Goal: Task Accomplishment & Management: Use online tool/utility

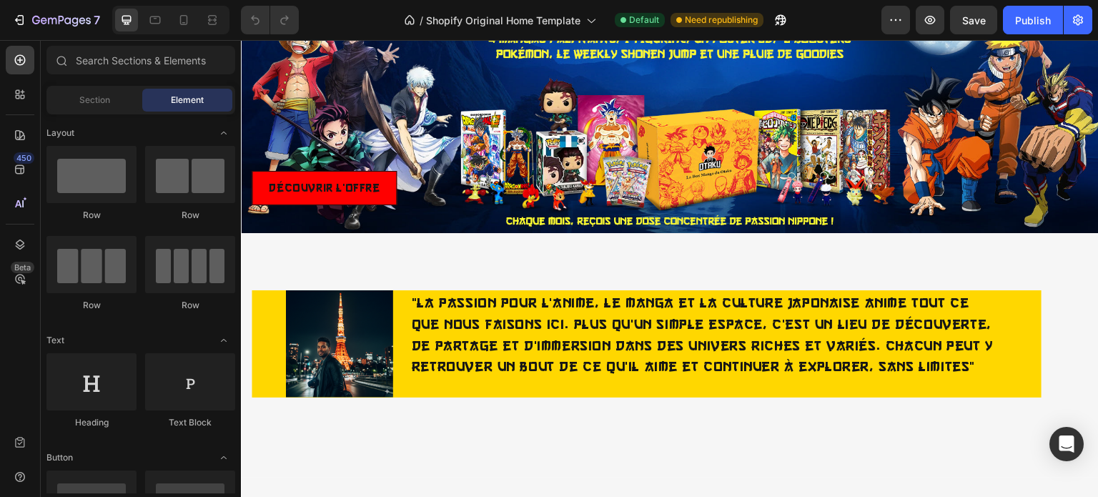
scroll to position [111, 0]
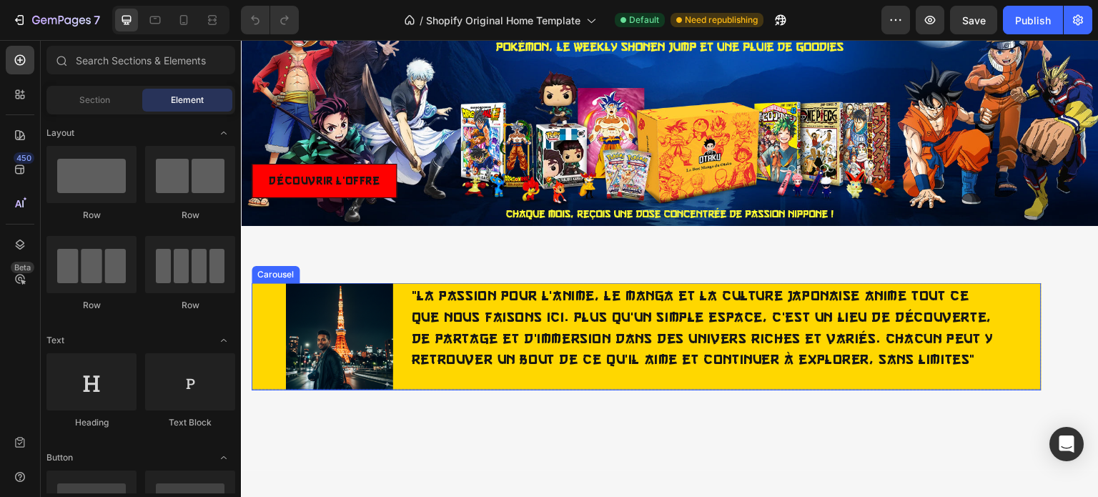
click at [277, 287] on div "Image "La passion pour l’anime, le manga et la culture japonaise anime tout ce …" at bounding box center [647, 336] width 790 height 107
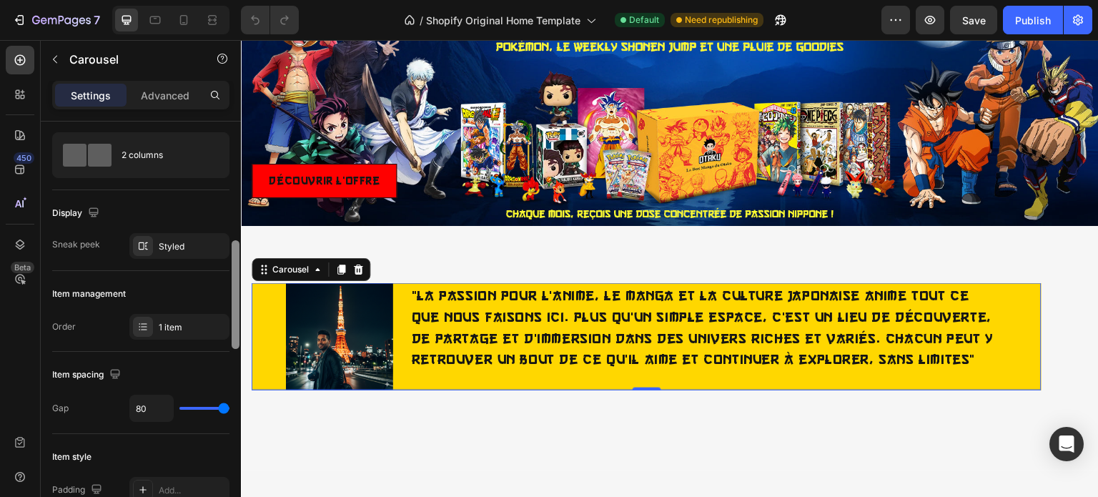
scroll to position [0, 0]
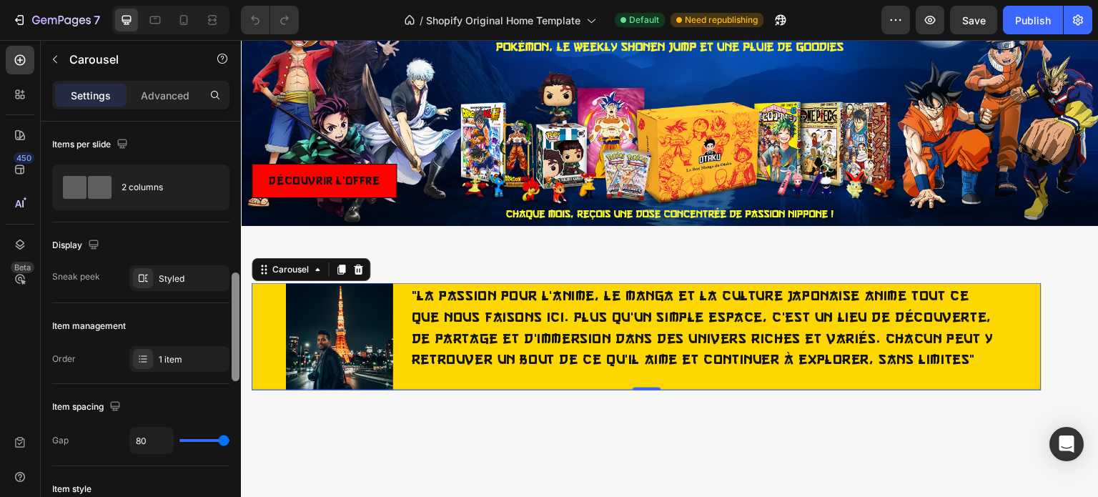
drag, startPoint x: 236, startPoint y: 159, endPoint x: 220, endPoint y: 77, distance: 83.7
click at [220, 77] on div "Sections(18) Elements(83) Section Element Hero Section Product Detail Brands Tr…" at bounding box center [141, 268] width 200 height 457
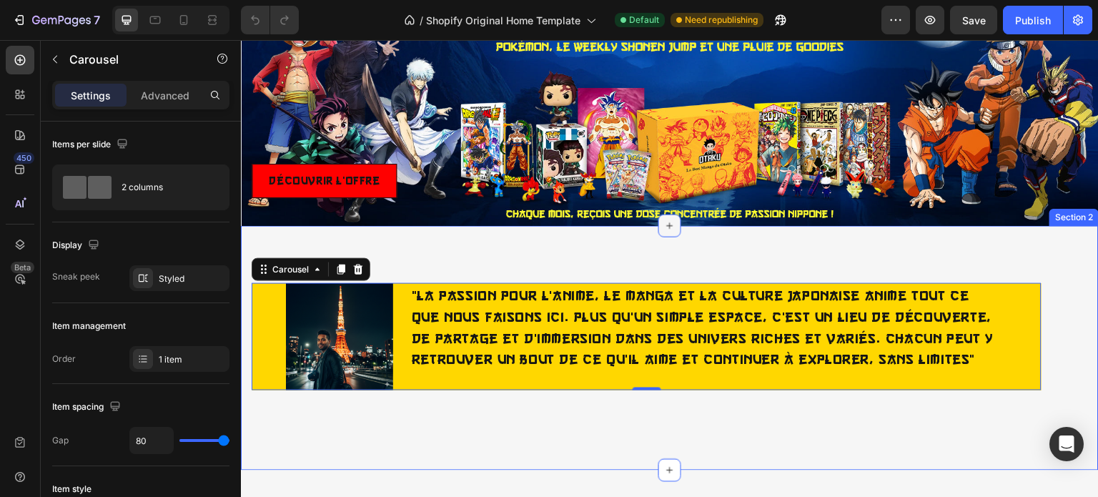
click at [659, 231] on div at bounding box center [669, 225] width 23 height 23
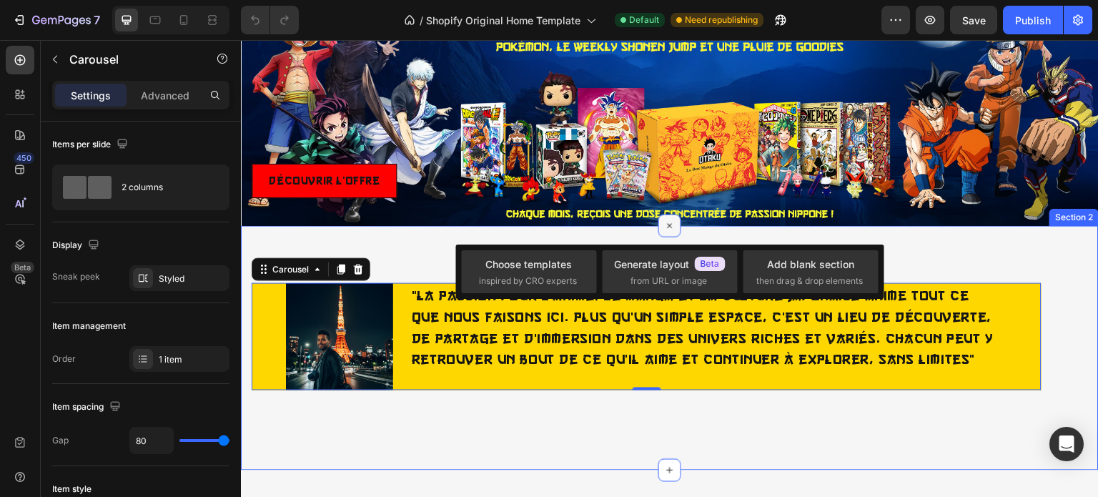
click at [662, 220] on icon at bounding box center [670, 226] width 16 height 16
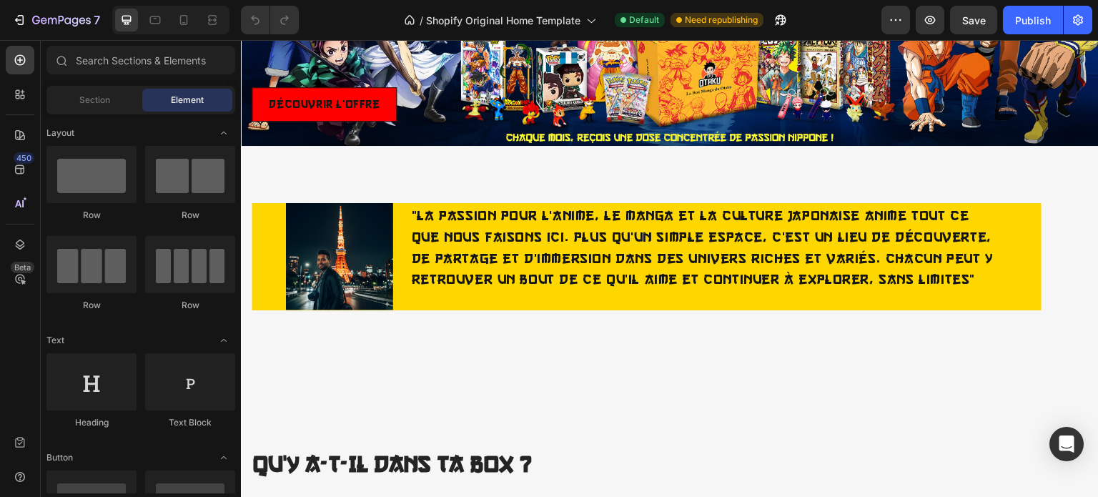
scroll to position [154, 0]
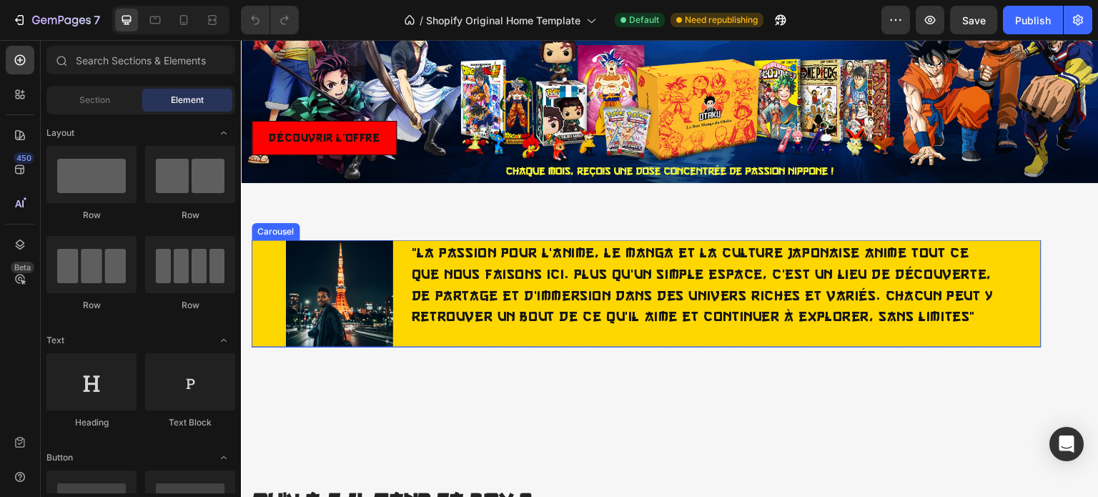
click at [1020, 274] on div "Image "La passion pour l’anime, le manga et la culture japonaise anime tout ce …" at bounding box center [647, 293] width 790 height 107
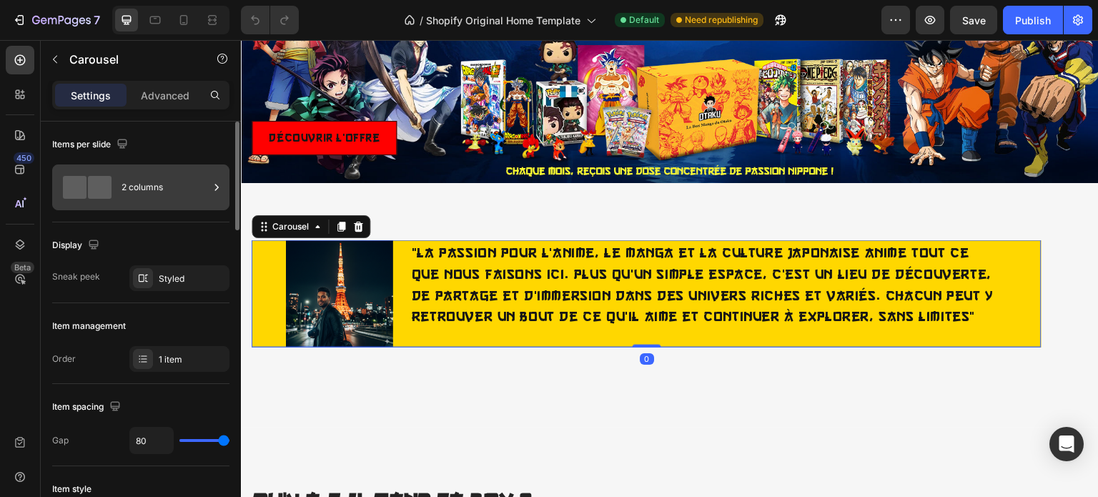
click at [131, 198] on div "2 columns" at bounding box center [164, 187] width 87 height 33
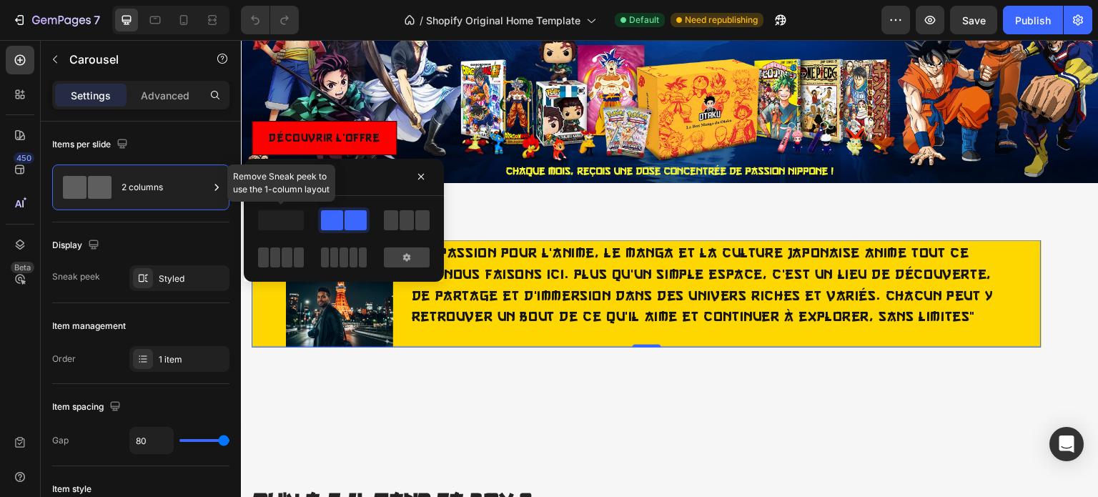
click at [279, 225] on span at bounding box center [281, 220] width 46 height 20
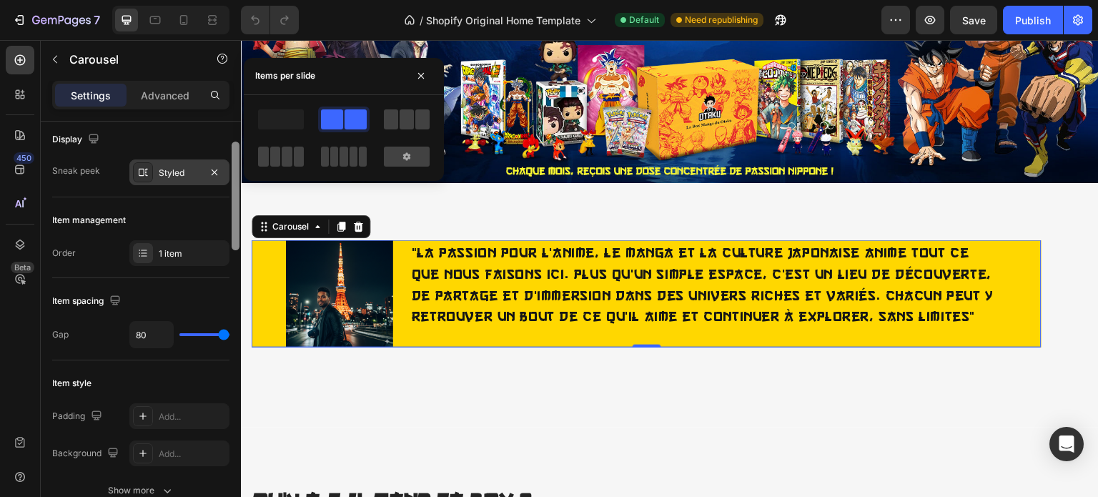
scroll to position [100, 0]
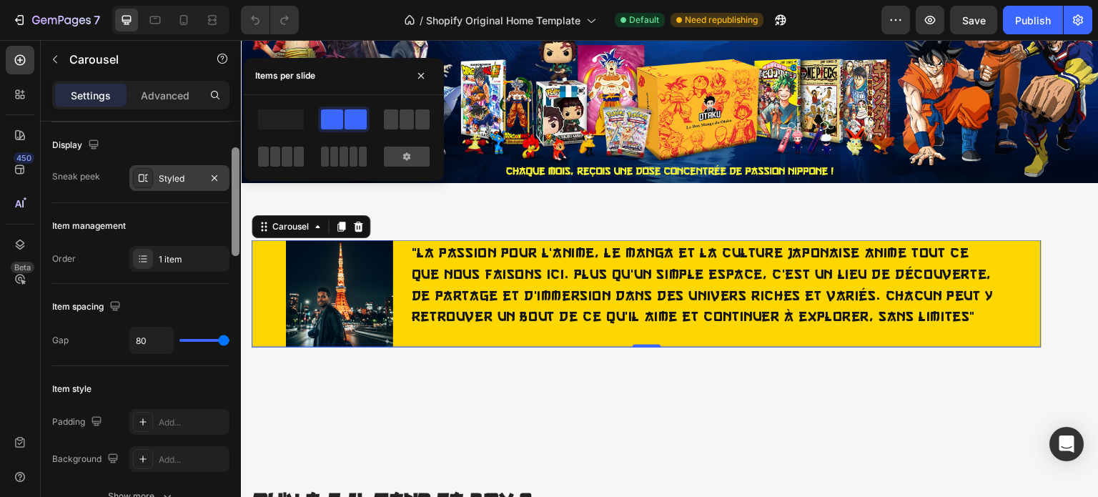
drag, startPoint x: 237, startPoint y: 143, endPoint x: 229, endPoint y: 169, distance: 27.8
click at [229, 169] on div "Items per slide 2 columns Display Sneak peek Styled Item management Order 1 ite…" at bounding box center [141, 329] width 200 height 416
click at [217, 172] on icon "button" at bounding box center [214, 177] width 11 height 11
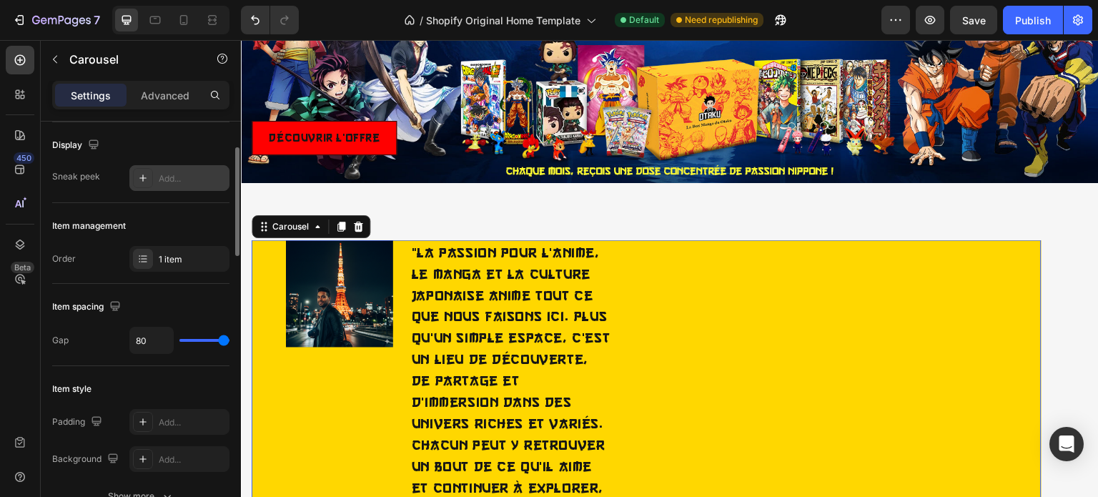
click at [217, 172] on div "Add..." at bounding box center [192, 178] width 67 height 13
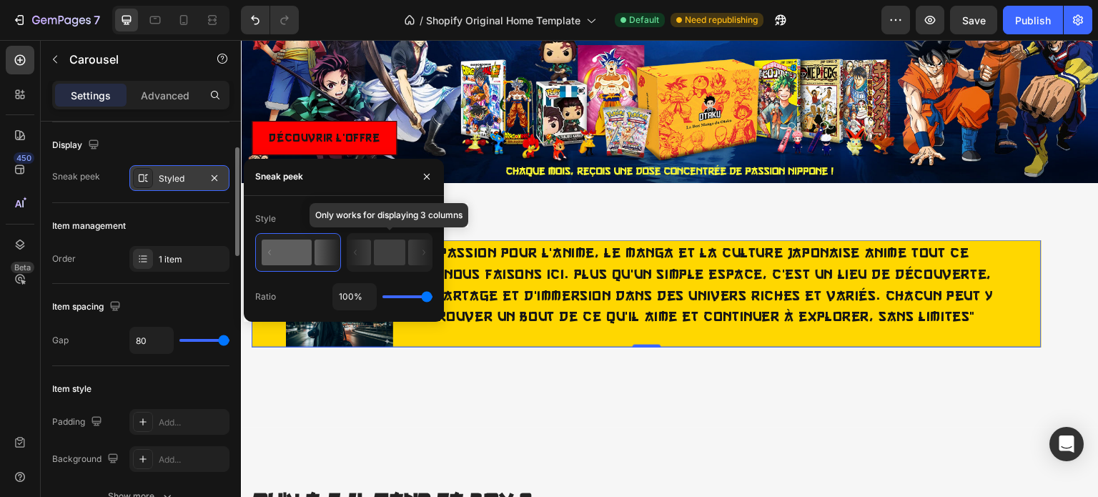
click at [425, 256] on icon at bounding box center [420, 252] width 24 height 26
click at [217, 174] on icon "button" at bounding box center [214, 177] width 11 height 11
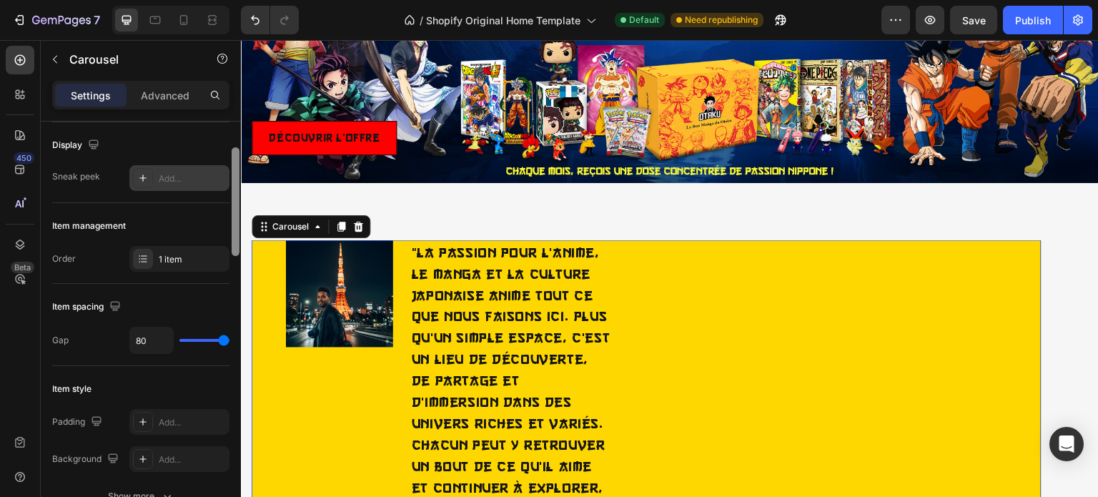
scroll to position [0, 0]
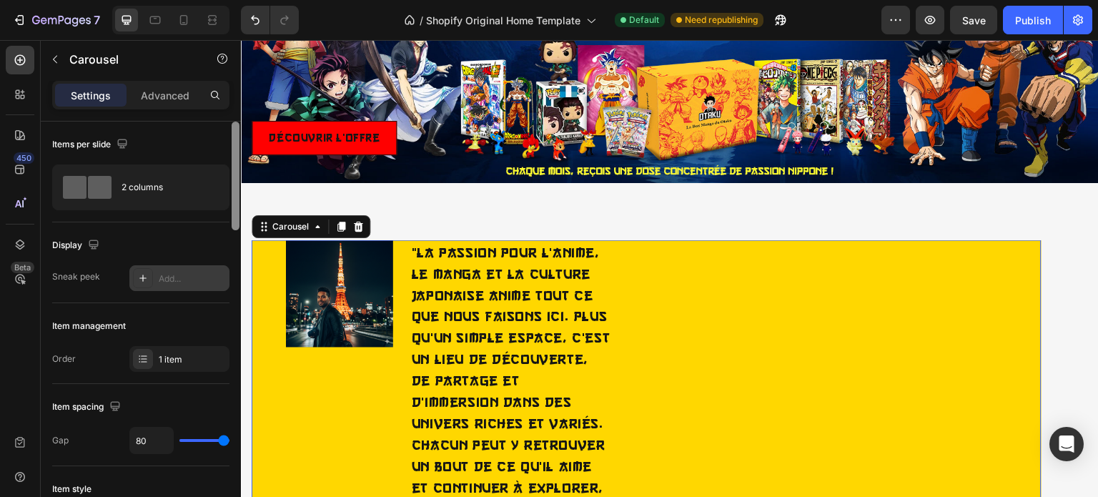
drag, startPoint x: 237, startPoint y: 167, endPoint x: 237, endPoint y: 128, distance: 39.3
click at [237, 128] on div at bounding box center [236, 175] width 8 height 109
click at [194, 162] on div "Items per slide 2 columns" at bounding box center [140, 171] width 177 height 101
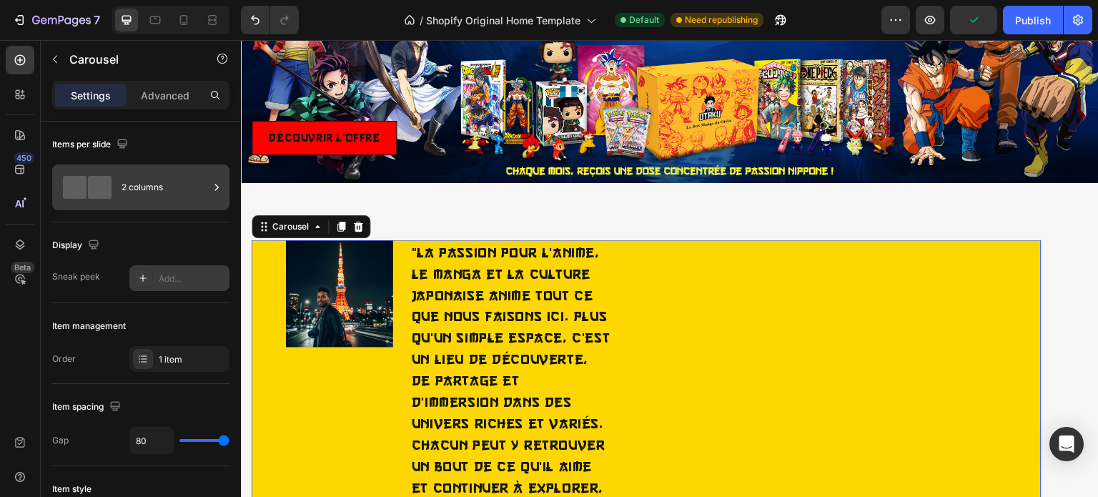
click at [201, 174] on div "2 columns" at bounding box center [164, 187] width 87 height 33
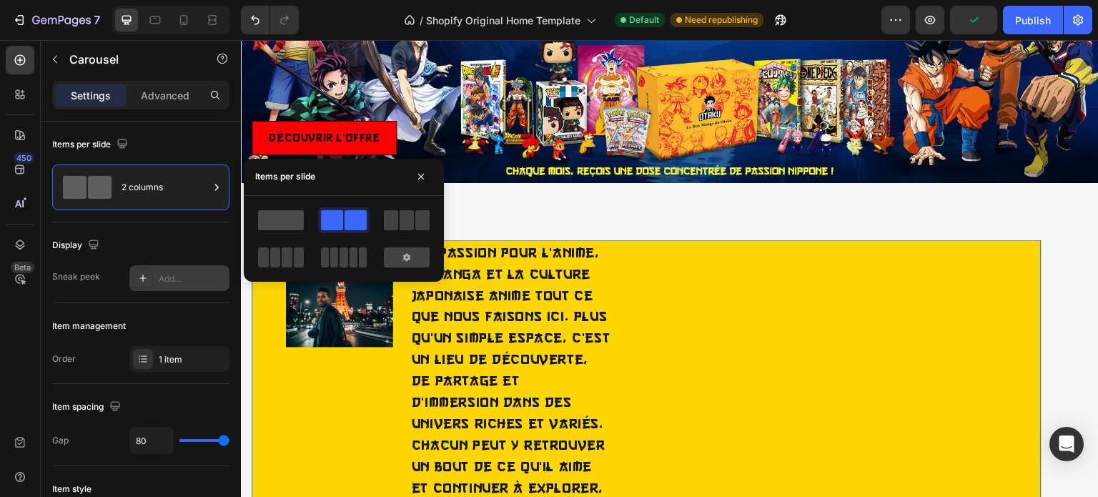
click at [303, 223] on span at bounding box center [281, 220] width 46 height 20
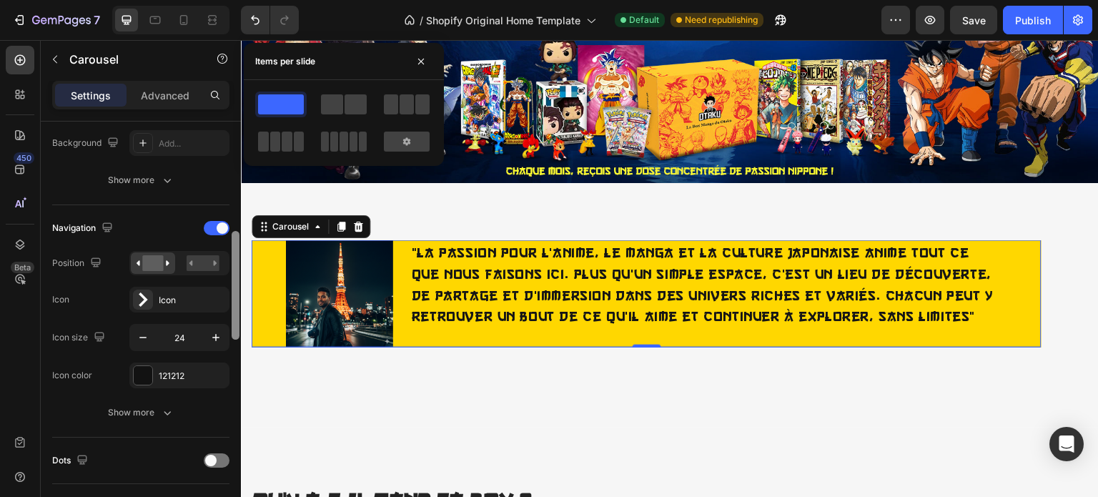
click at [232, 246] on div at bounding box center [235, 329] width 11 height 416
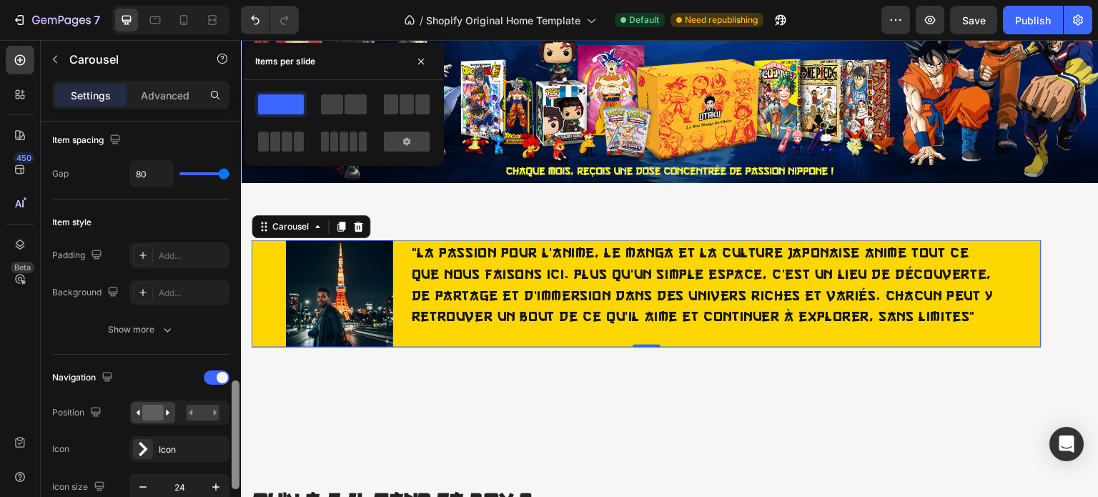
scroll to position [204, 0]
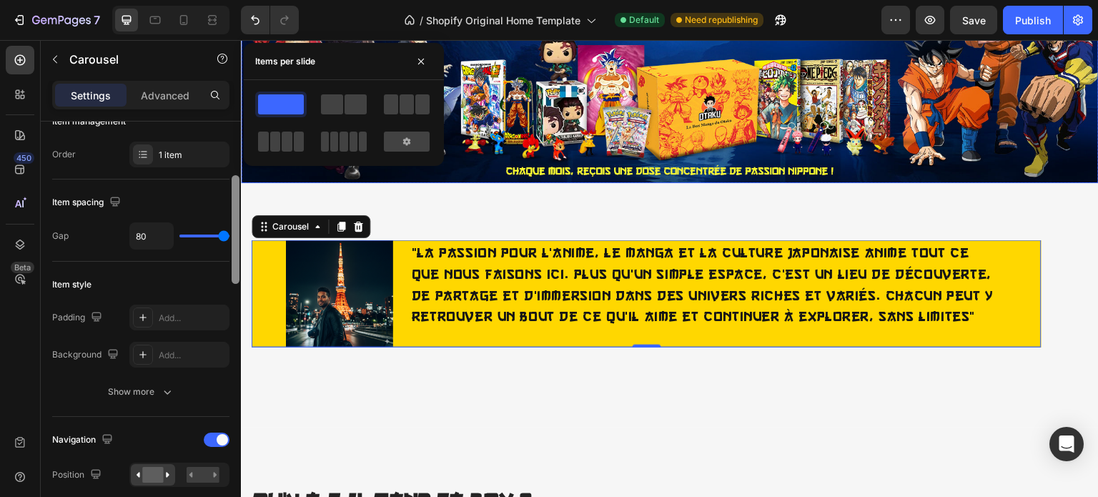
drag, startPoint x: 472, startPoint y: 286, endPoint x: 241, endPoint y: 91, distance: 302.7
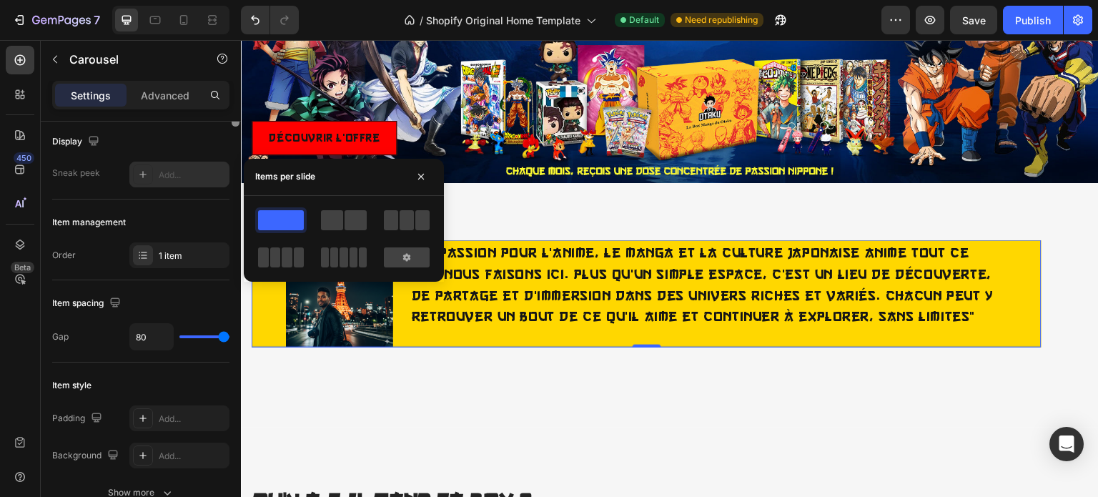
scroll to position [0, 0]
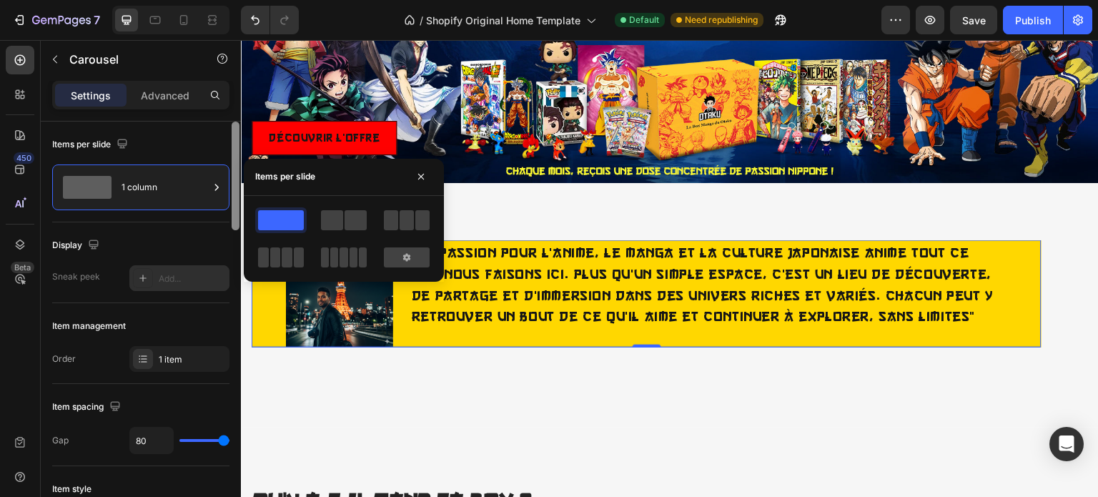
drag, startPoint x: 235, startPoint y: 164, endPoint x: 236, endPoint y: 113, distance: 50.7
click at [236, 113] on div "Settings Advanced Items per slide 1 column Display Sneak peek Add... Item manag…" at bounding box center [141, 309] width 200 height 457
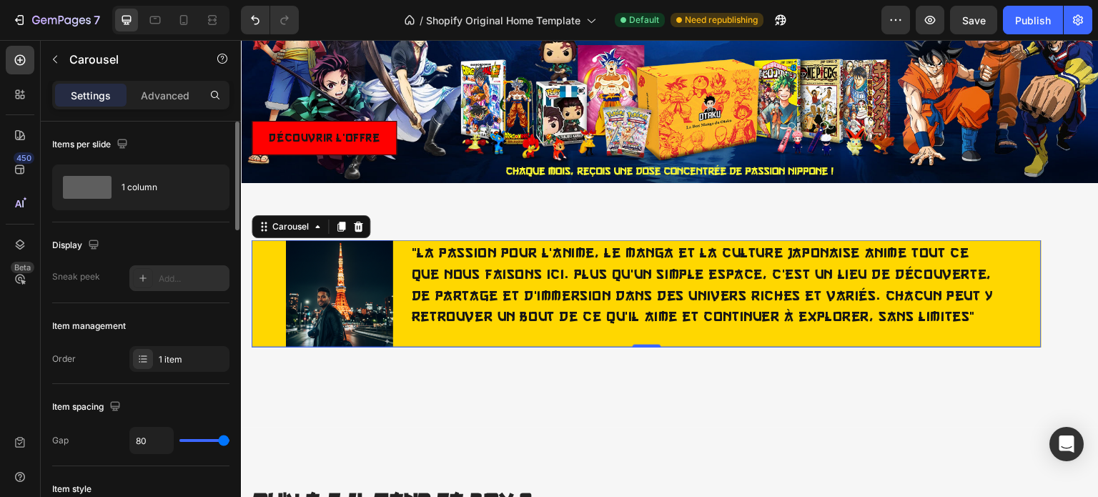
click at [201, 124] on div "Items per slide 1 column" at bounding box center [140, 171] width 177 height 101
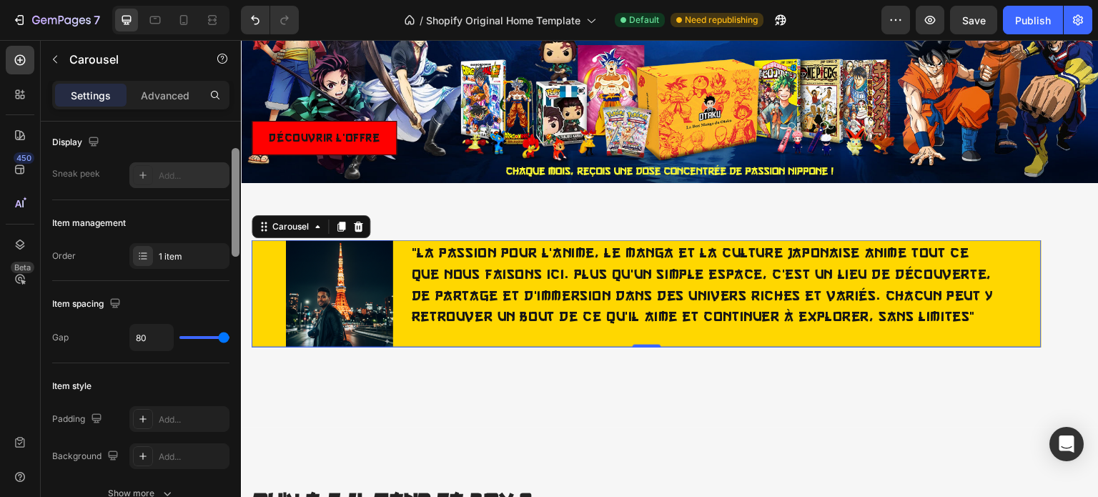
drag, startPoint x: 238, startPoint y: 187, endPoint x: 126, endPoint y: 214, distance: 115.3
click at [126, 214] on div "Items per slide 1 column Display Sneak peek Add... Item management Order 1 item…" at bounding box center [141, 329] width 200 height 416
type input "12"
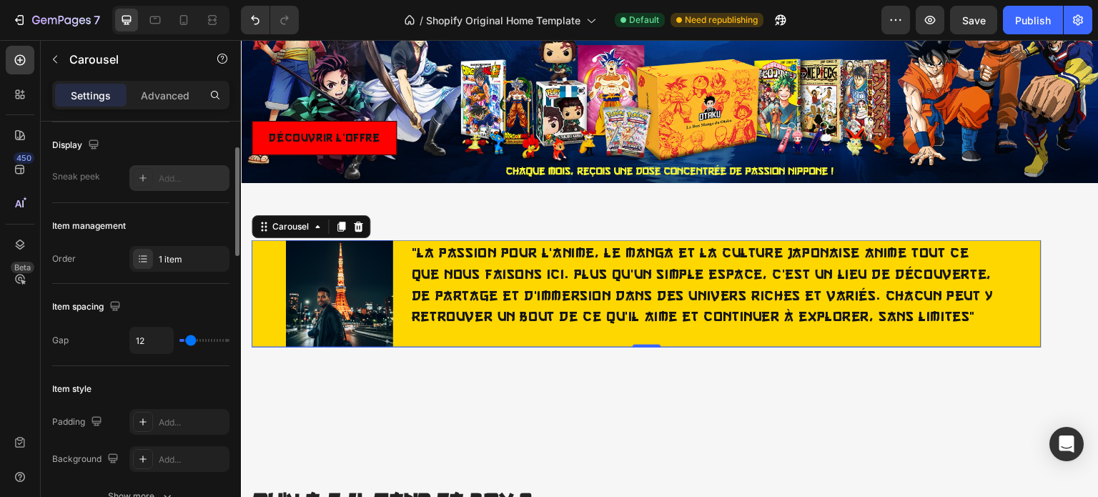
type input "0"
drag, startPoint x: 220, startPoint y: 337, endPoint x: 152, endPoint y: 336, distance: 67.9
type input "0"
click at [179, 339] on input "range" at bounding box center [204, 340] width 50 height 3
type input "80"
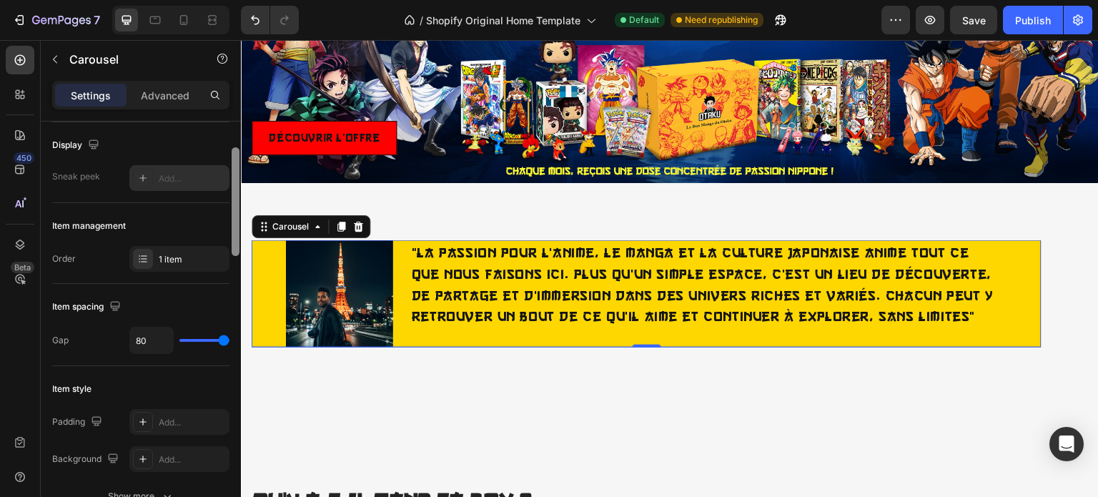
drag, startPoint x: 183, startPoint y: 339, endPoint x: 232, endPoint y: 339, distance: 48.6
type input "80"
click at [229, 339] on input "range" at bounding box center [204, 340] width 50 height 3
type input "28"
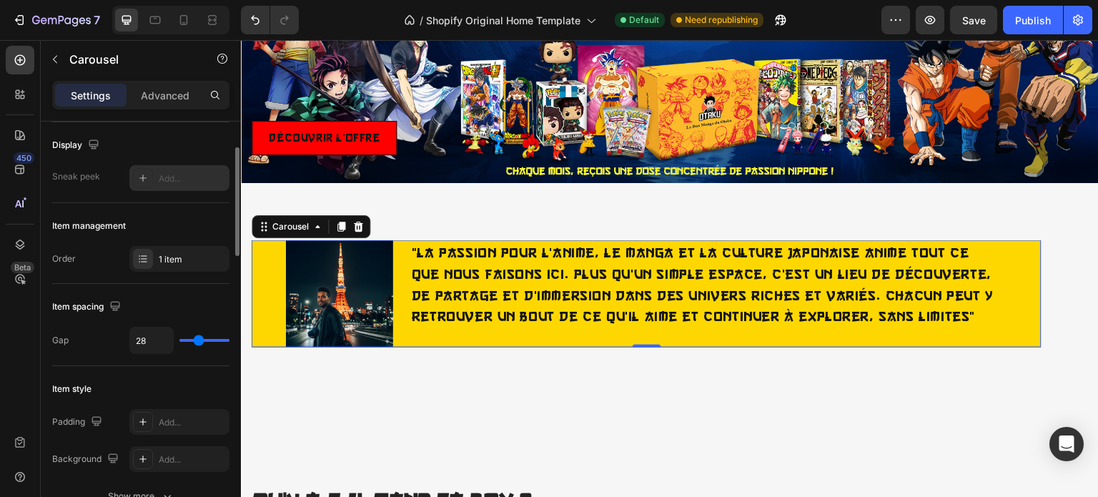
click at [198, 339] on input "range" at bounding box center [204, 340] width 50 height 3
type input "0"
drag, startPoint x: 198, startPoint y: 339, endPoint x: 169, endPoint y: 342, distance: 29.5
type input "0"
click at [179, 342] on input "range" at bounding box center [204, 340] width 50 height 3
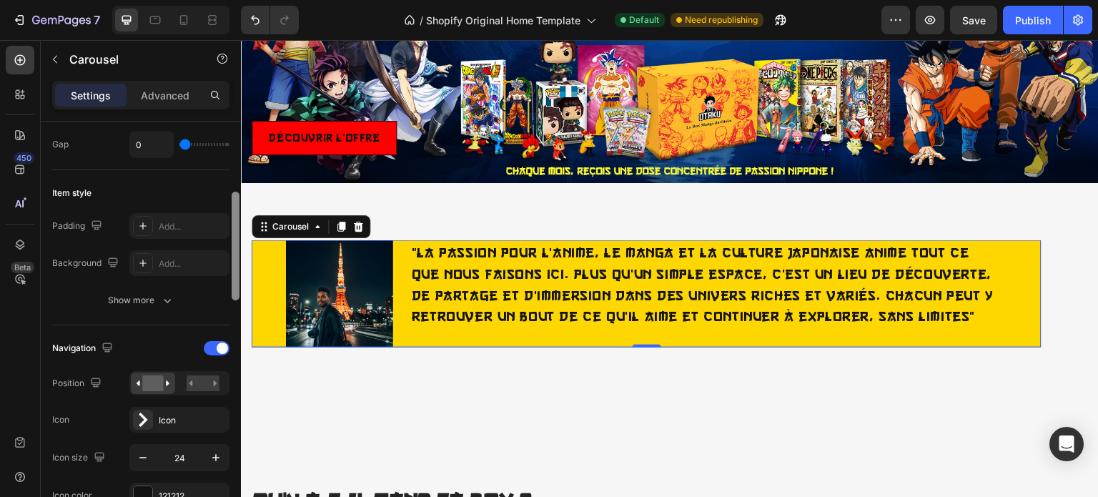
scroll to position [320, 0]
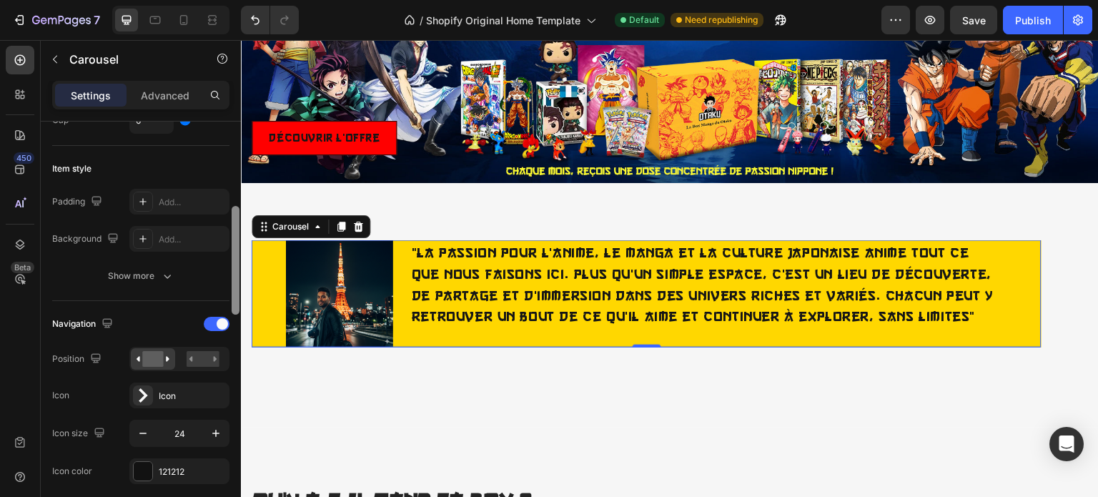
drag, startPoint x: 237, startPoint y: 190, endPoint x: 237, endPoint y: 248, distance: 57.9
click at [237, 248] on div at bounding box center [236, 260] width 8 height 109
click at [165, 269] on icon "button" at bounding box center [167, 276] width 14 height 14
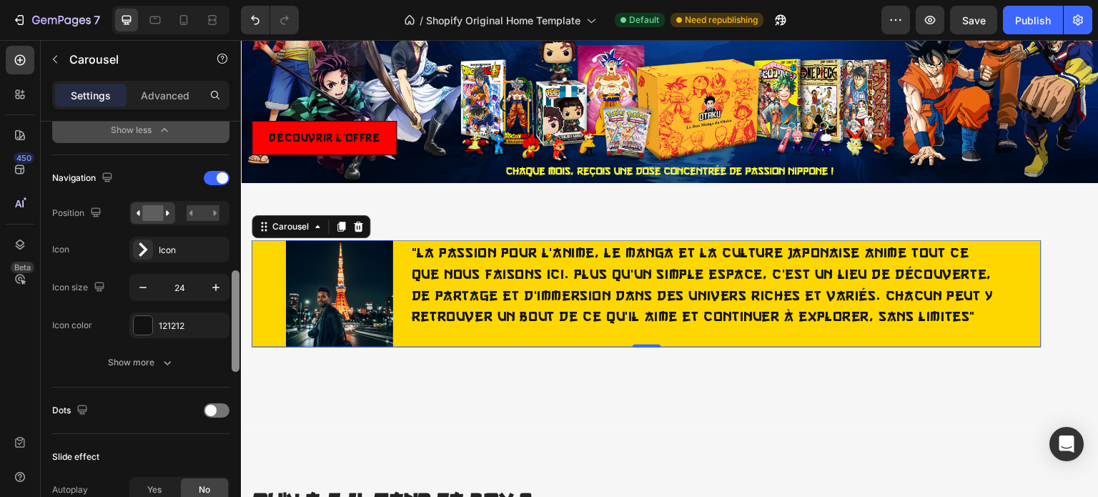
scroll to position [586, 0]
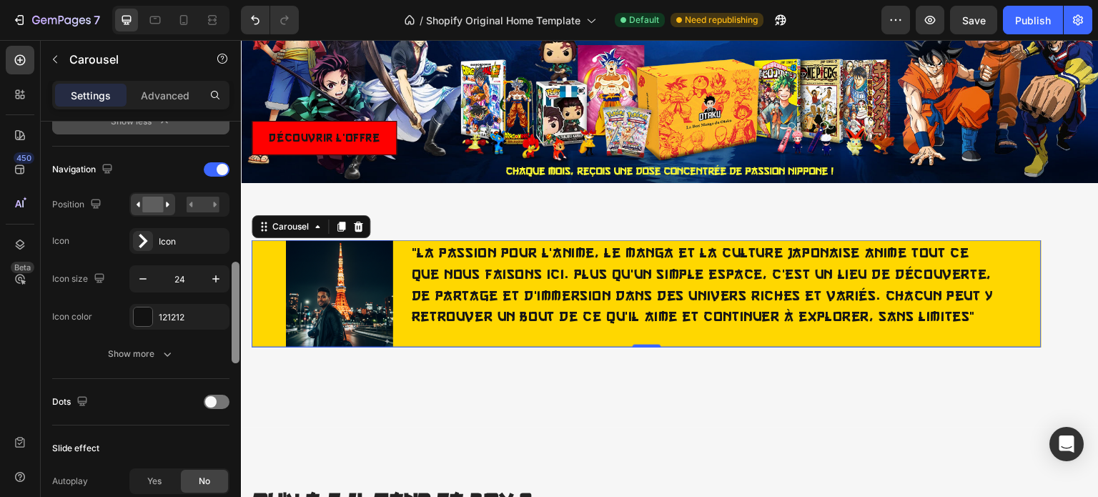
drag, startPoint x: 233, startPoint y: 237, endPoint x: 237, endPoint y: 307, distance: 70.1
click at [237, 307] on div at bounding box center [236, 312] width 8 height 101
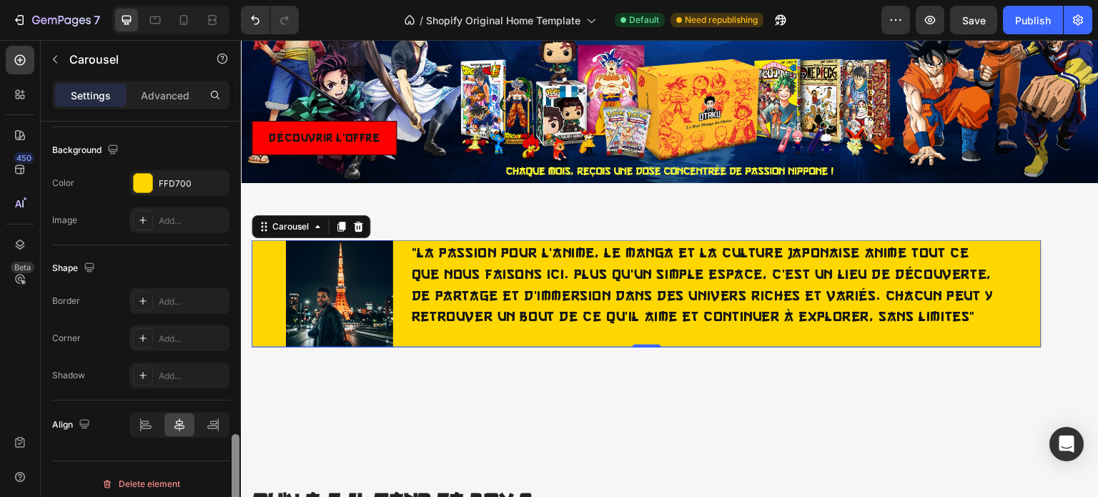
scroll to position [1278, 0]
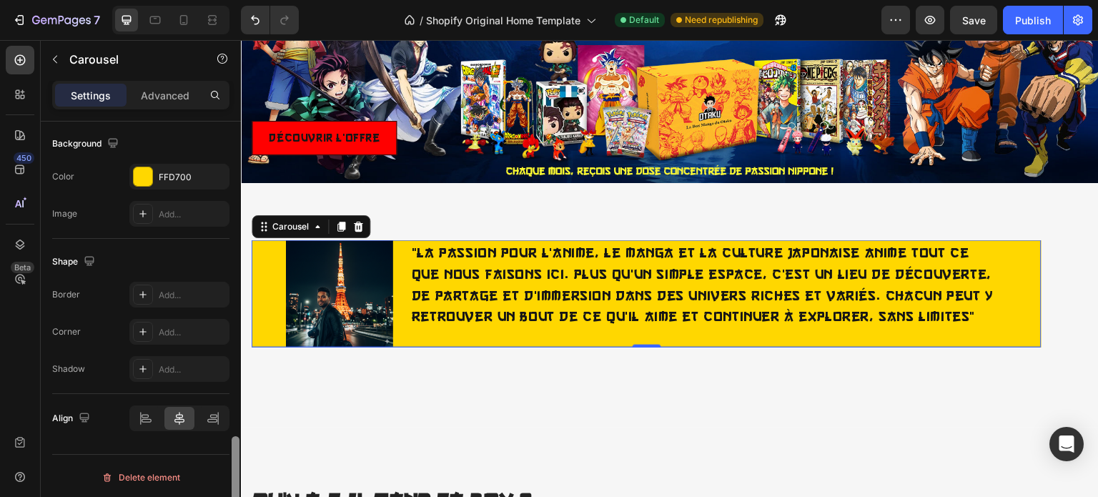
drag, startPoint x: 236, startPoint y: 339, endPoint x: 240, endPoint y: 522, distance: 183.0
click at [240, 0] on html "7 / Shopify Original Home Template Default Need republishing Preview Save Publi…" at bounding box center [549, 0] width 1098 height 0
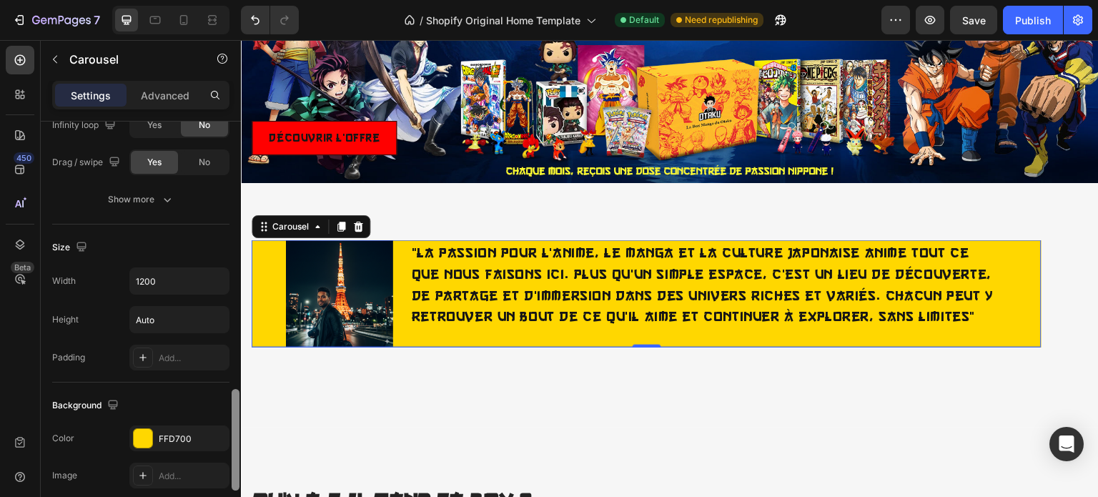
scroll to position [822, 0]
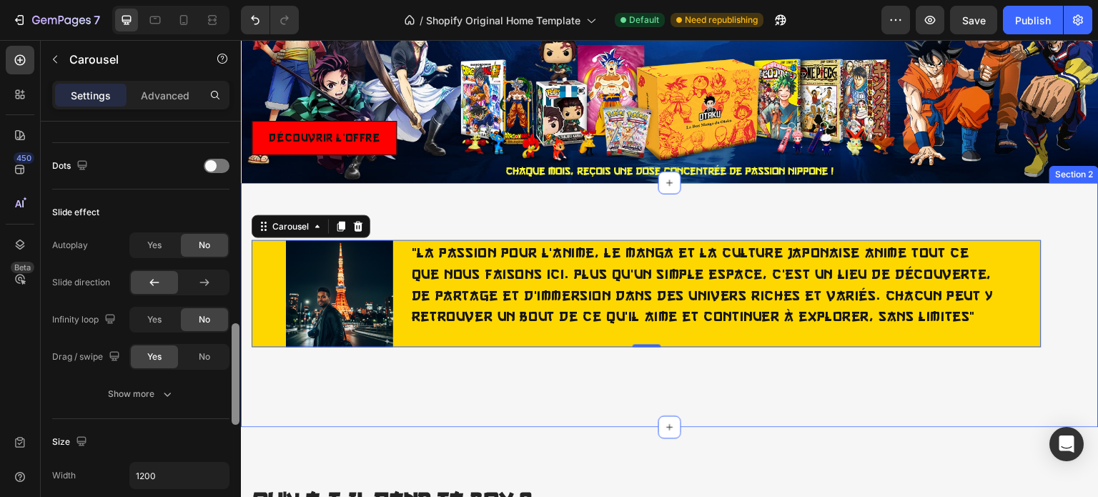
drag, startPoint x: 473, startPoint y: 489, endPoint x: 243, endPoint y: 188, distance: 379.3
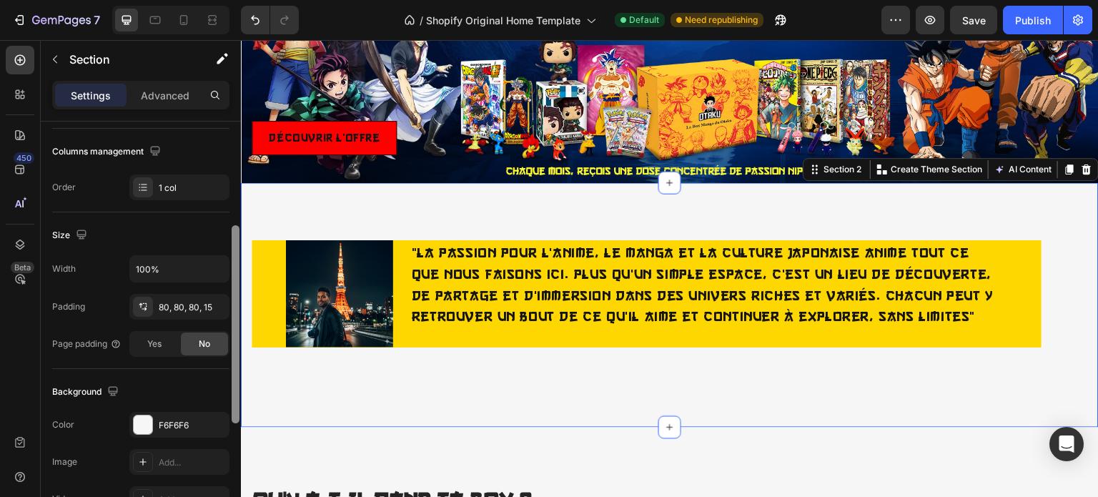
scroll to position [0, 0]
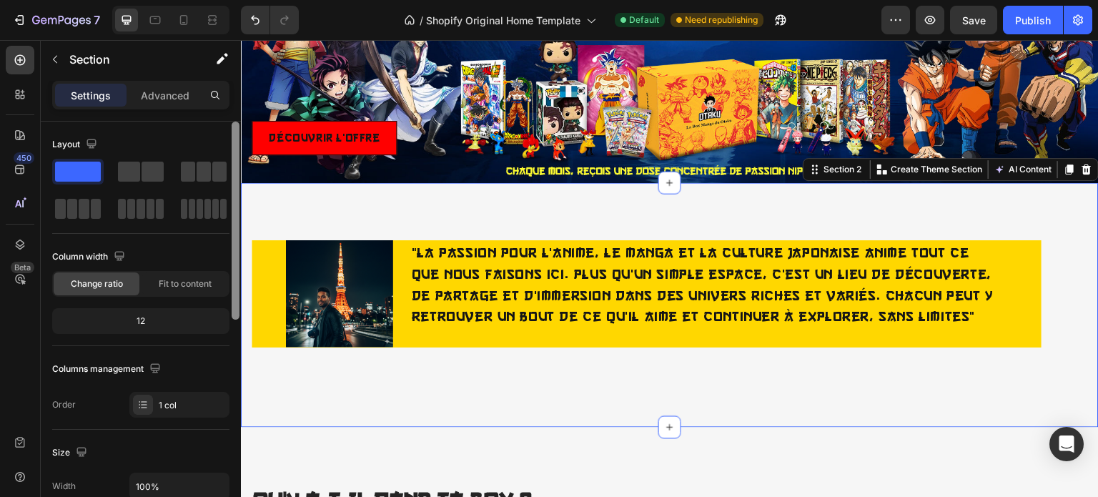
click at [234, 189] on div at bounding box center [235, 329] width 11 height 416
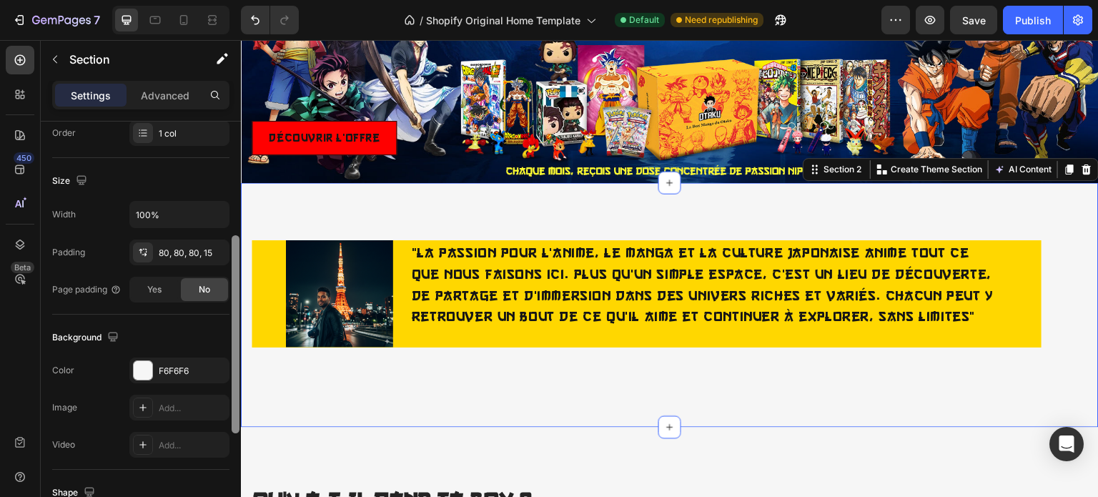
scroll to position [316, 0]
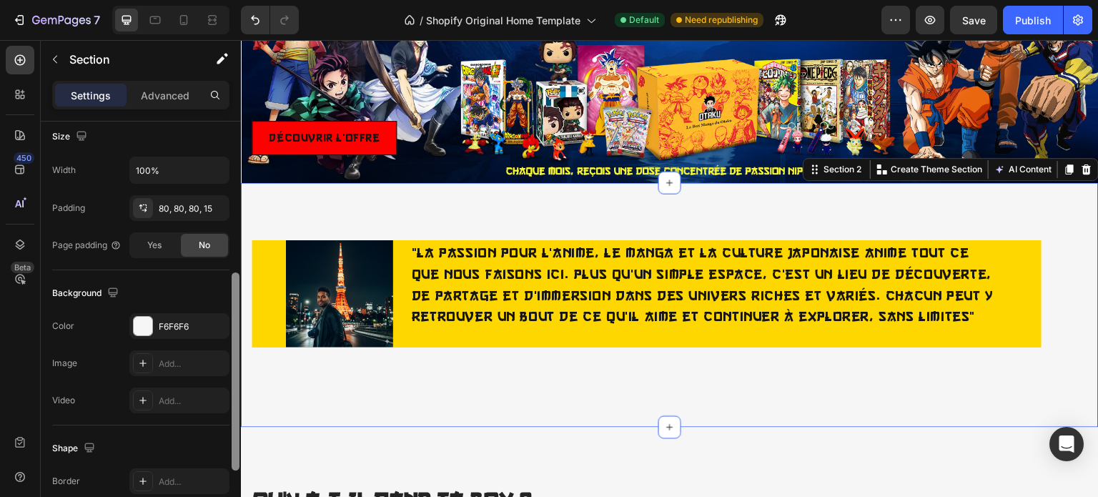
drag, startPoint x: 234, startPoint y: 189, endPoint x: 237, endPoint y: 340, distance: 151.5
click at [237, 340] on div at bounding box center [236, 371] width 8 height 198
click at [214, 205] on icon "button" at bounding box center [214, 207] width 11 height 11
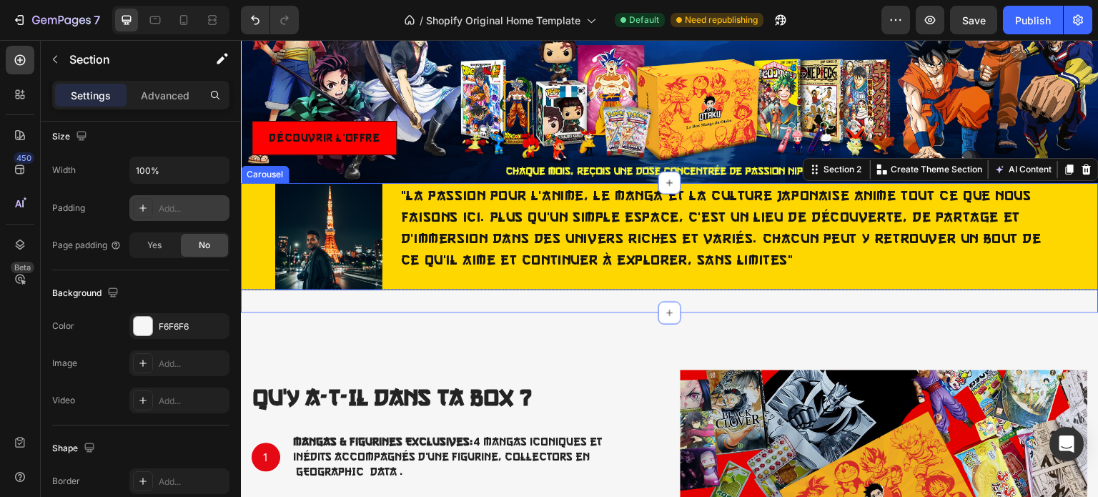
click at [257, 196] on div "Image "La passion pour l’anime, le manga et la culture japonaise anime tout ce …" at bounding box center [669, 236] width 857 height 107
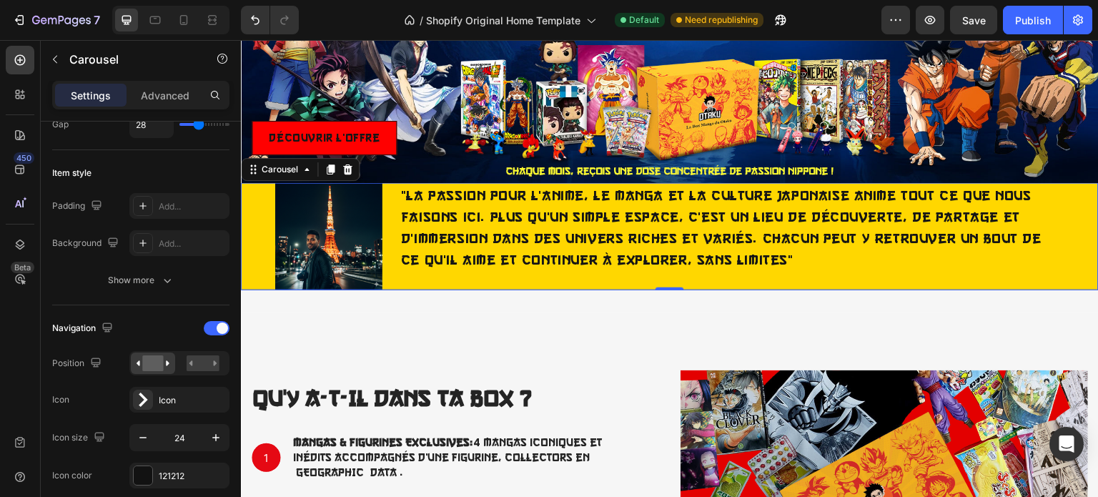
scroll to position [0, 0]
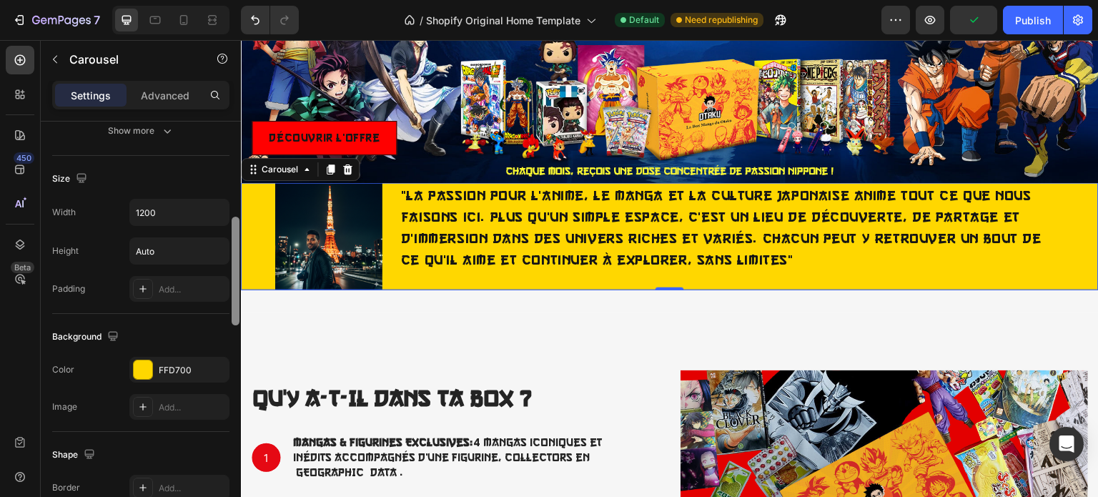
drag, startPoint x: 234, startPoint y: 161, endPoint x: 240, endPoint y: 422, distance: 260.9
click at [240, 410] on div at bounding box center [235, 202] width 11 height 416
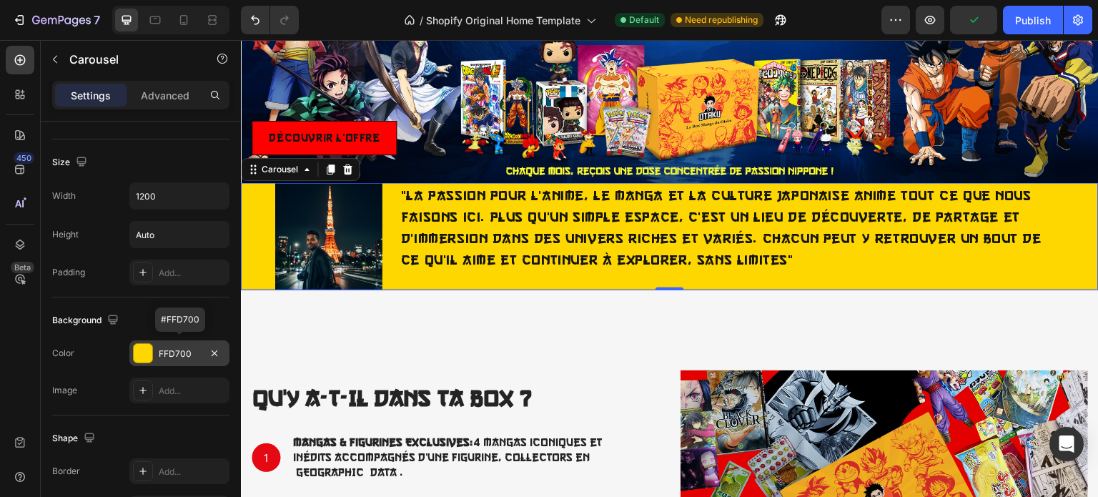
click at [149, 354] on div at bounding box center [143, 353] width 19 height 19
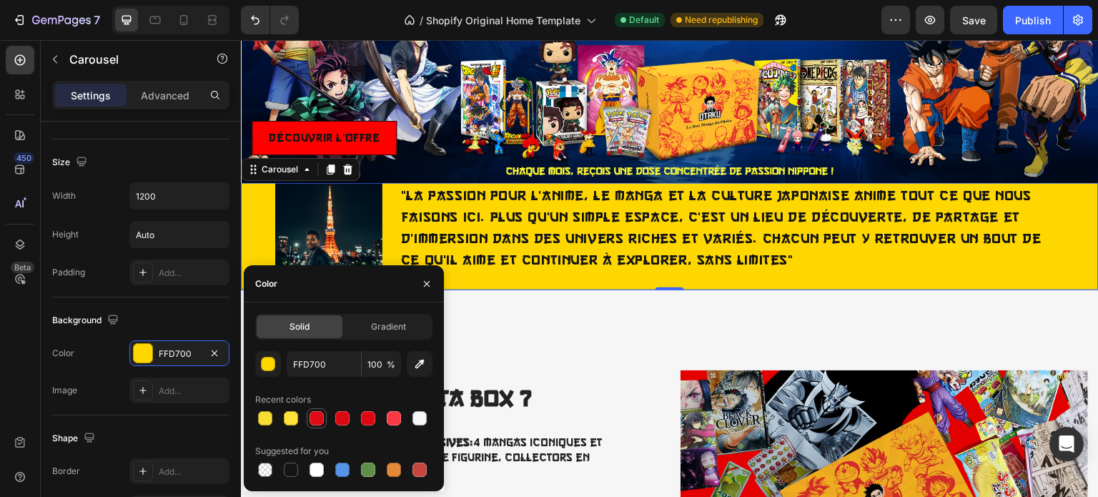
click at [314, 414] on div at bounding box center [316, 418] width 14 height 14
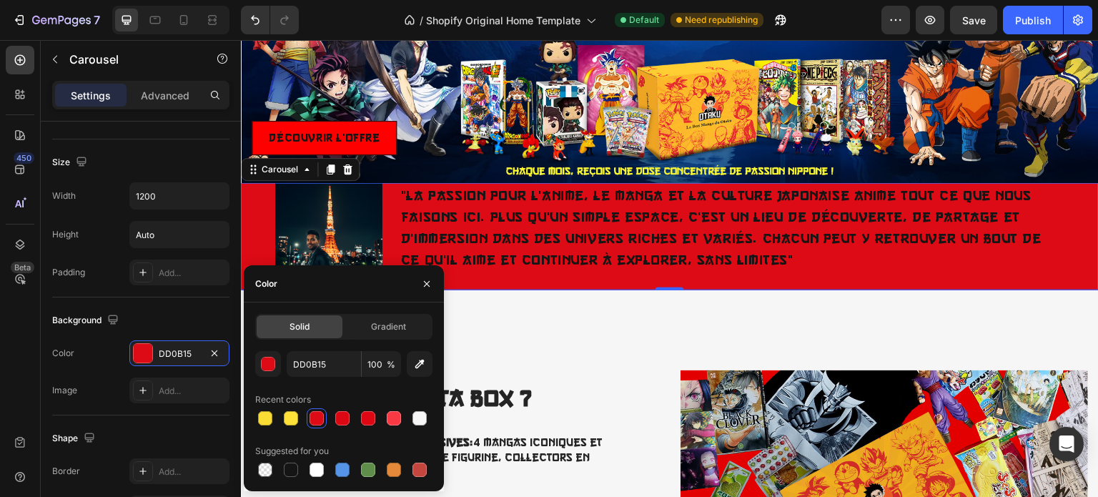
click at [331, 418] on div at bounding box center [343, 418] width 177 height 20
click at [339, 419] on div at bounding box center [342, 418] width 14 height 14
click at [378, 419] on div at bounding box center [343, 418] width 177 height 20
click at [372, 419] on div at bounding box center [368, 418] width 14 height 14
click at [392, 422] on div at bounding box center [394, 418] width 14 height 14
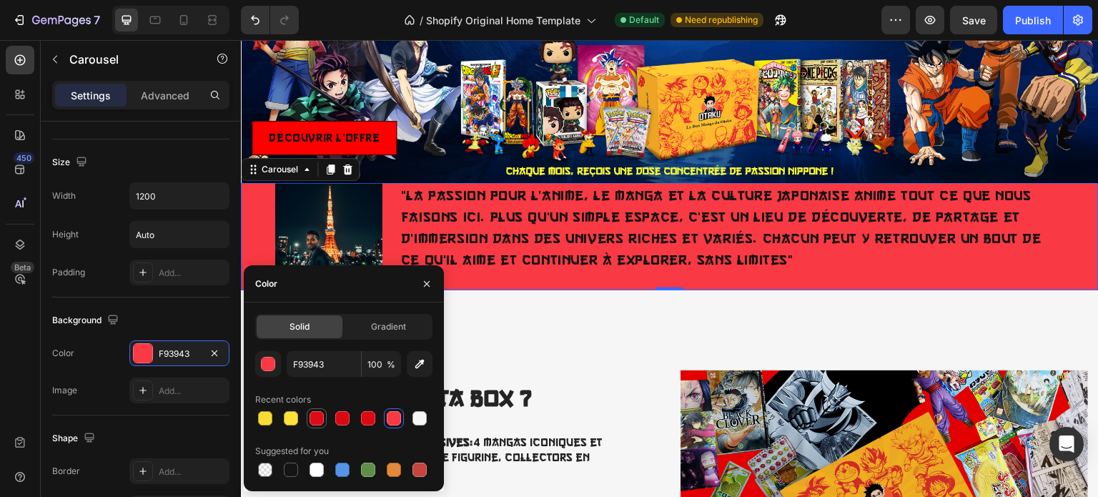
click at [320, 418] on div at bounding box center [316, 418] width 14 height 14
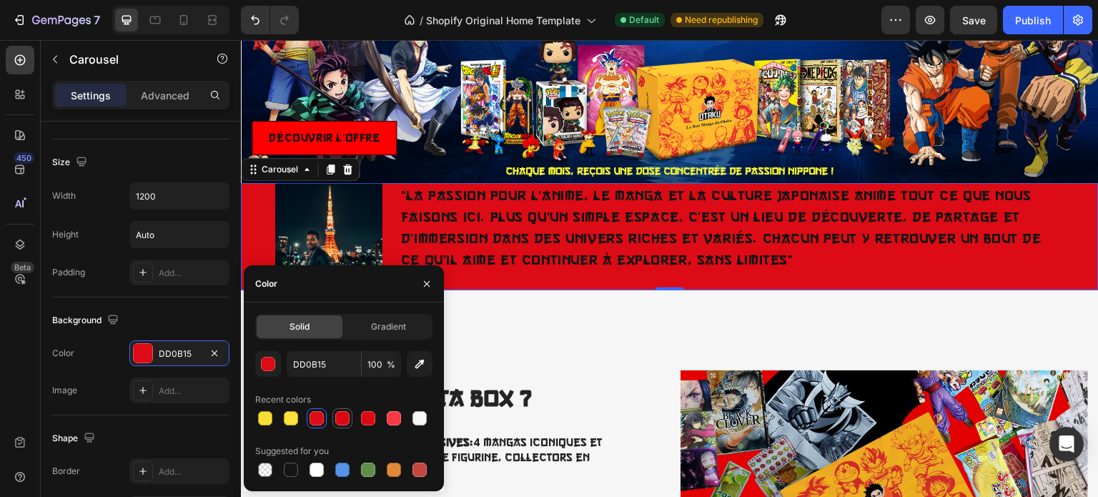
click at [334, 417] on div at bounding box center [342, 417] width 17 height 17
type input "DB0813"
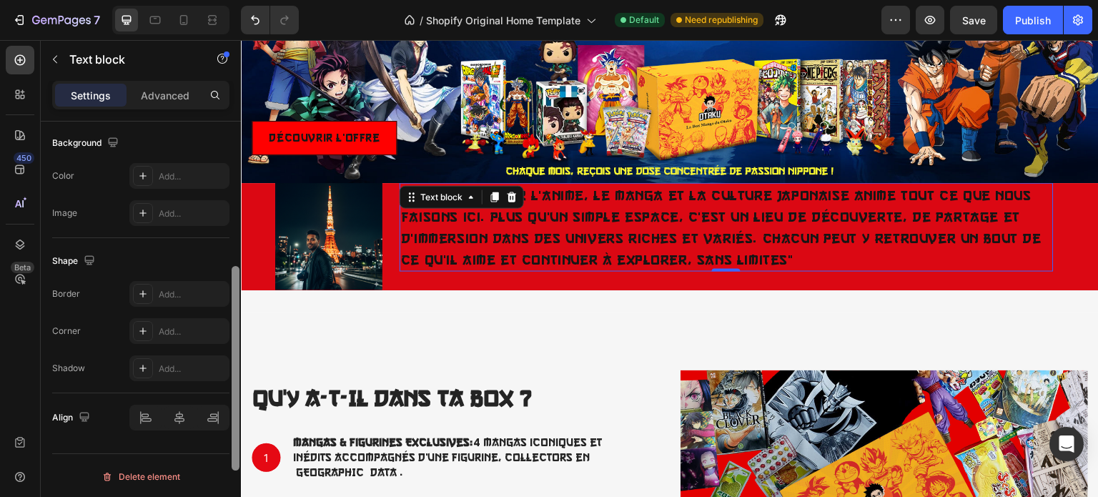
scroll to position [0, 0]
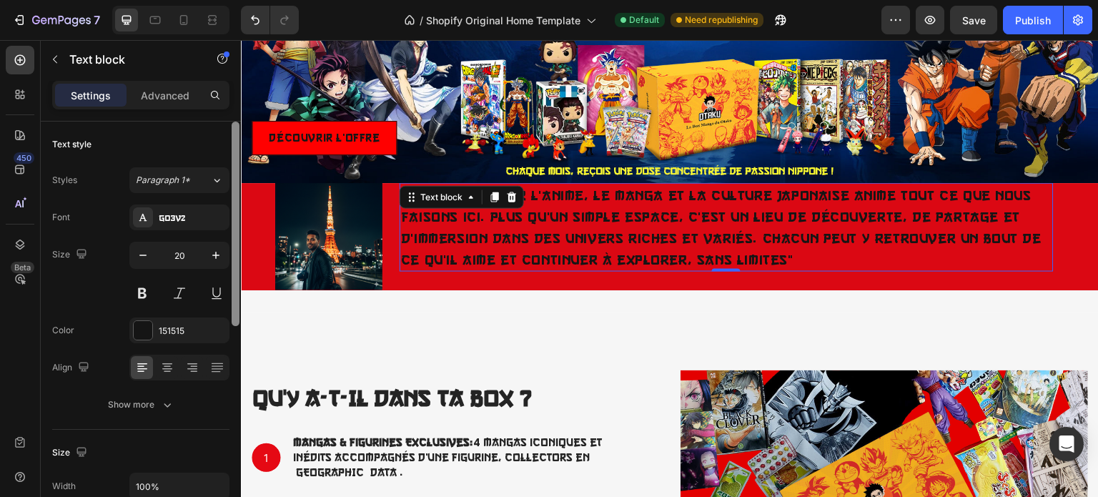
drag, startPoint x: 232, startPoint y: 187, endPoint x: 213, endPoint y: 128, distance: 62.4
click at [213, 128] on div "Text style Styles Paragraph 1* Font Go3v2 Size 20 Color 151515 Align Show more …" at bounding box center [141, 329] width 200 height 416
click at [149, 337] on div at bounding box center [143, 330] width 19 height 19
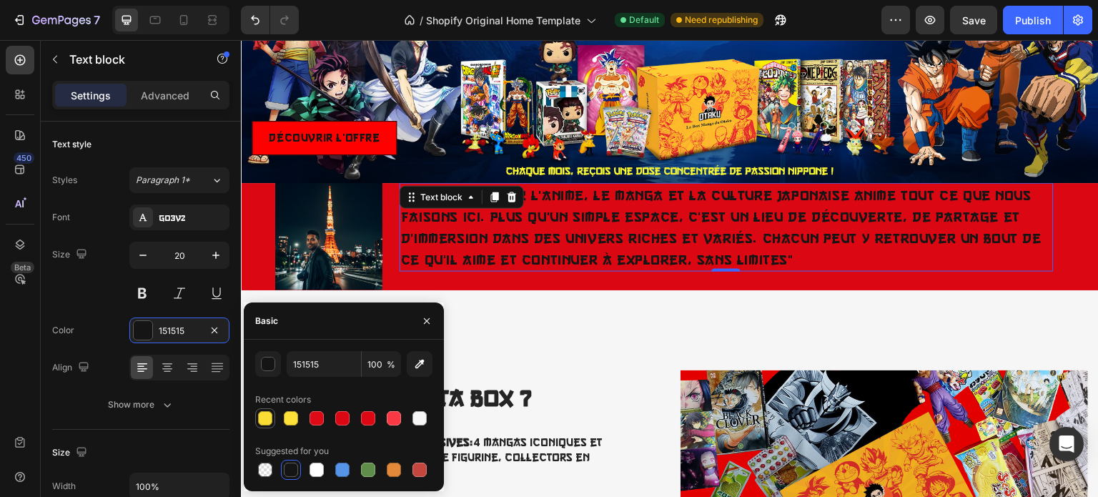
click at [264, 419] on div at bounding box center [265, 418] width 14 height 14
type input "F9DC34"
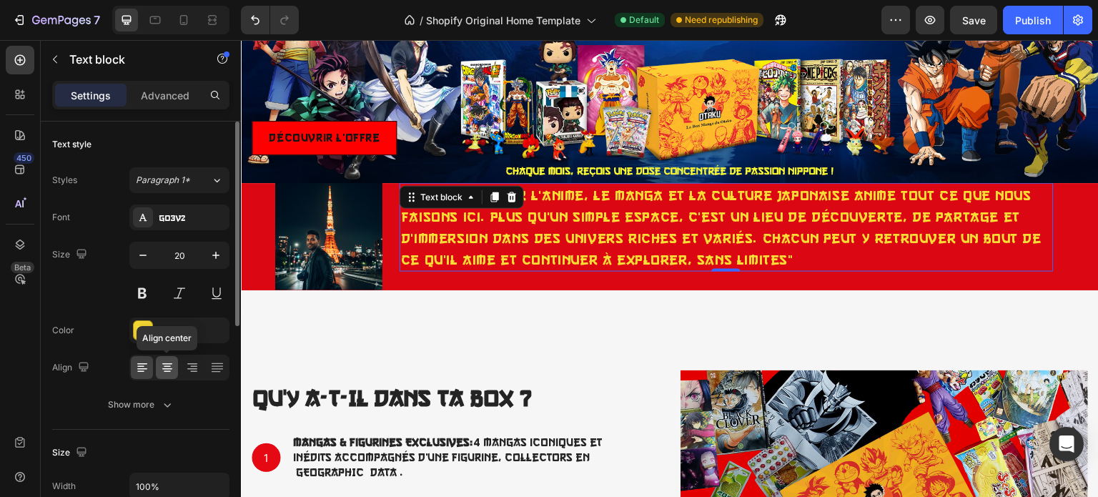
click at [173, 367] on icon at bounding box center [167, 367] width 14 height 14
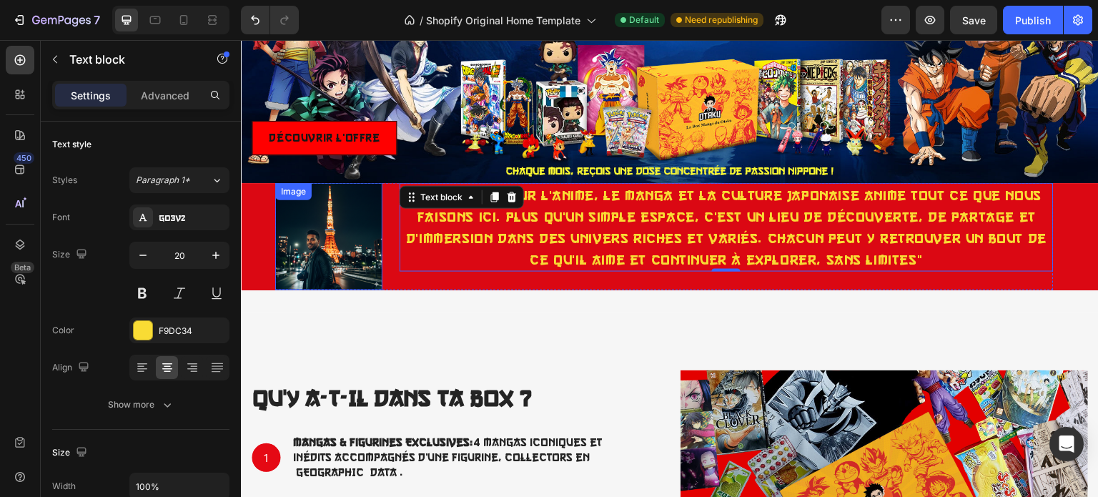
click at [322, 240] on img at bounding box center [328, 236] width 107 height 107
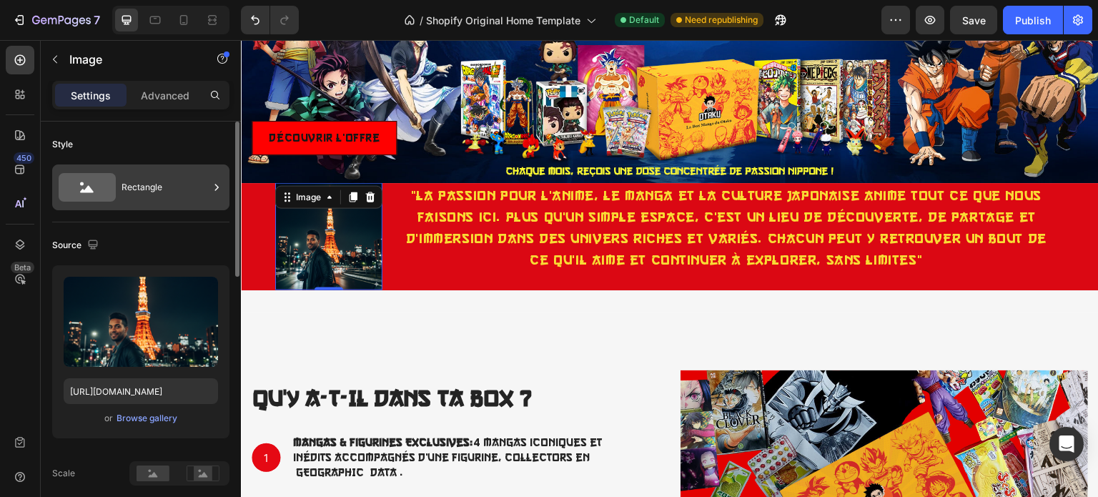
click at [206, 192] on div "Rectangle" at bounding box center [164, 187] width 87 height 33
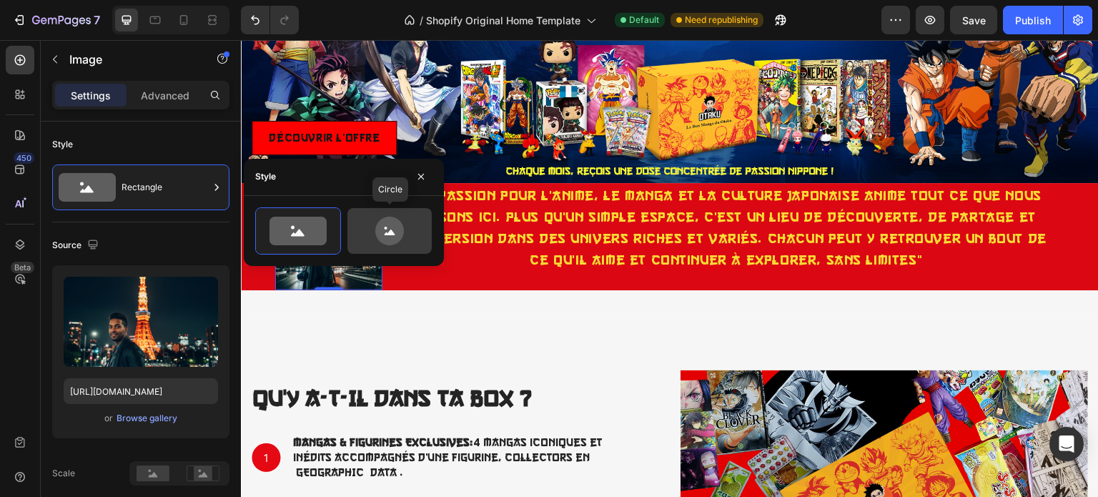
click at [393, 234] on icon at bounding box center [389, 232] width 11 height 6
type input "80"
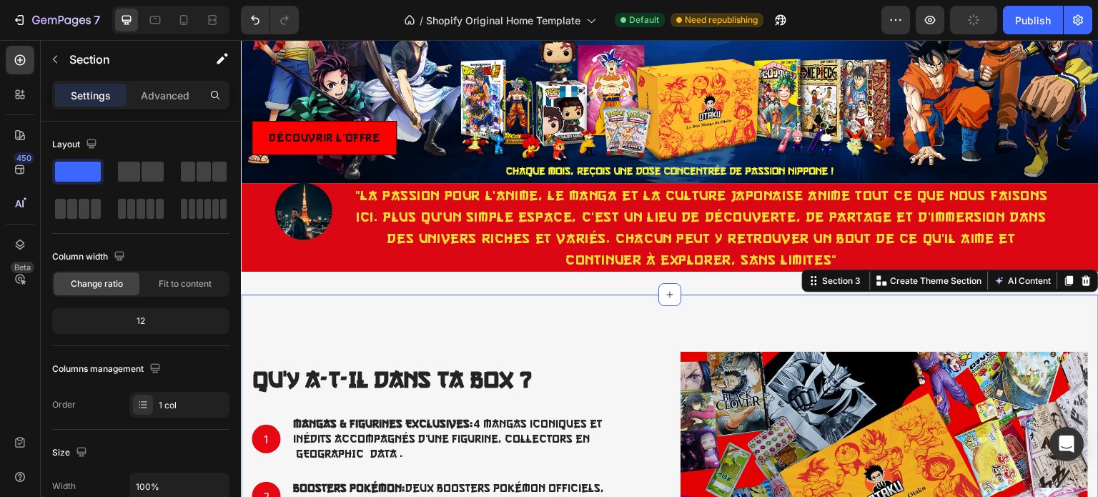
click at [437, 306] on div "Qu’y a-t-il dans ta Box ? Heading 1 Text Block Hero Banner Mangas & Figurines E…" at bounding box center [669, 469] width 857 height 351
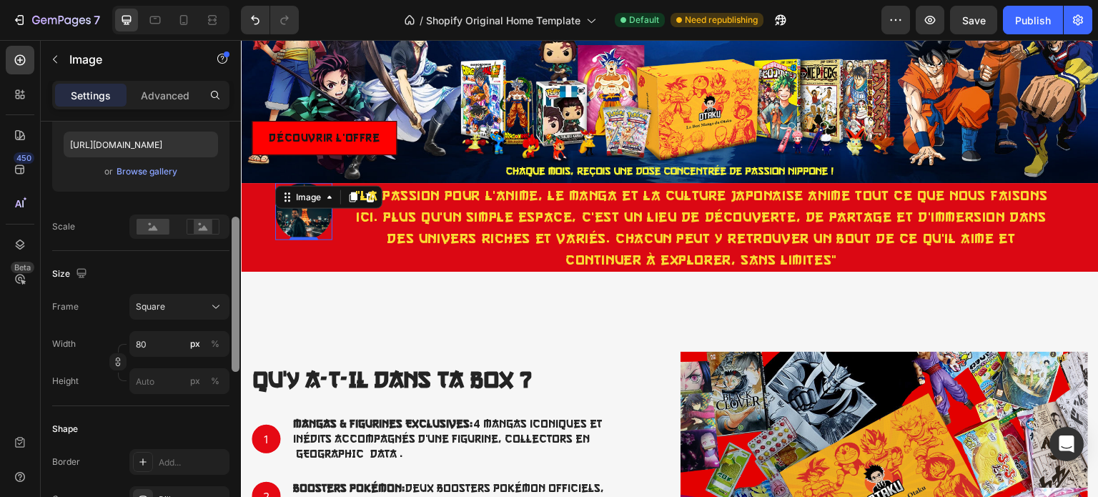
scroll to position [252, 0]
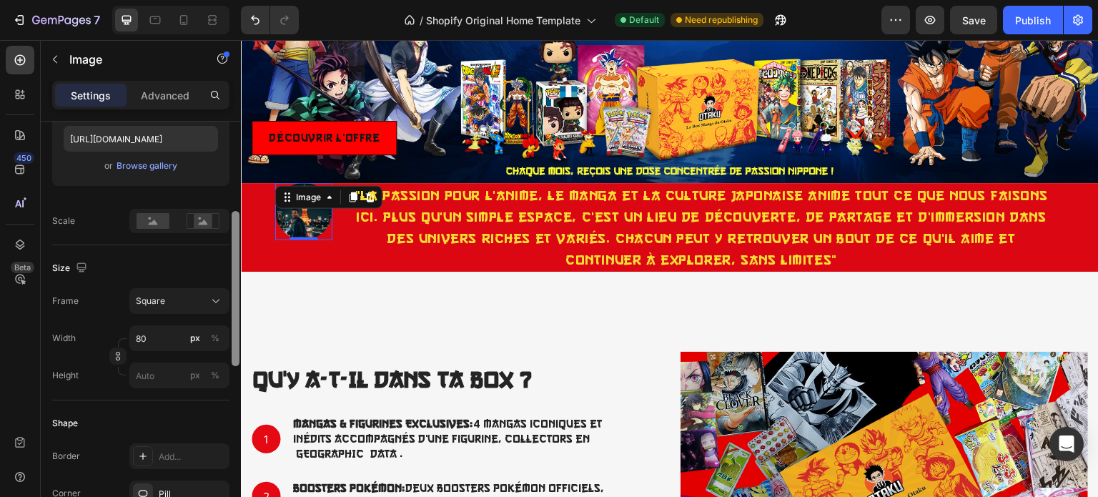
drag, startPoint x: 232, startPoint y: 171, endPoint x: 232, endPoint y: 265, distance: 94.3
click at [232, 265] on div at bounding box center [236, 288] width 8 height 155
click at [167, 221] on rect at bounding box center [152, 221] width 33 height 16
click at [206, 223] on icon at bounding box center [203, 221] width 9 height 5
click at [156, 222] on icon at bounding box center [153, 221] width 9 height 5
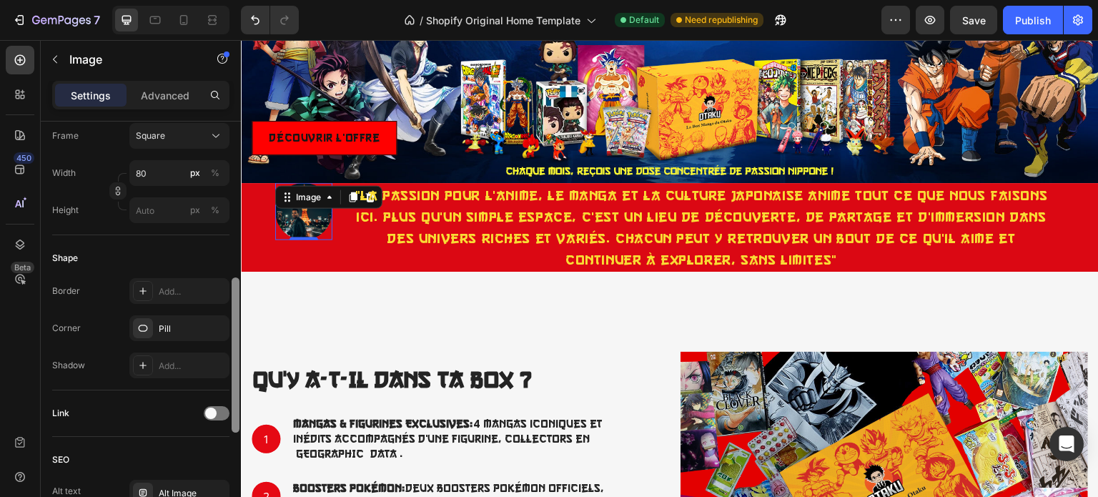
scroll to position [407, 0]
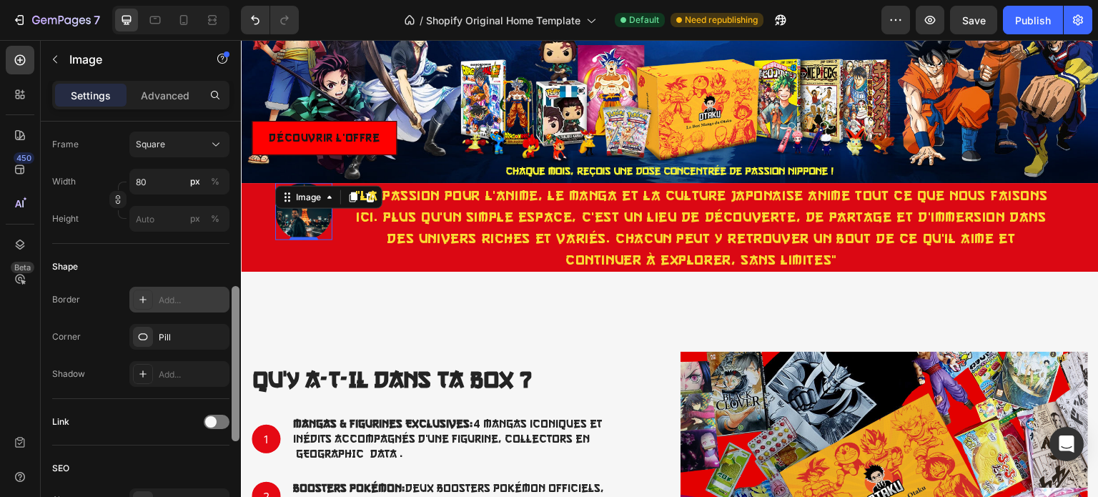
drag, startPoint x: 232, startPoint y: 248, endPoint x: 229, endPoint y: 306, distance: 58.0
click at [229, 306] on div "Style Circle Source Upload Image [URL][DOMAIN_NAME] or Browse gallery Scale Siz…" at bounding box center [141, 329] width 200 height 416
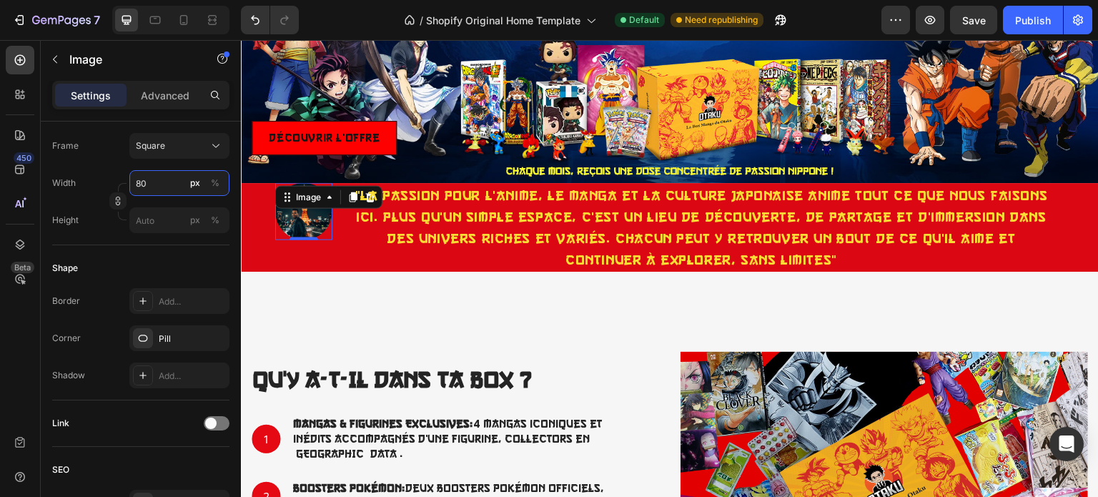
click at [164, 184] on input "80" at bounding box center [179, 183] width 100 height 26
click at [149, 209] on div "Full 100%" at bounding box center [164, 217] width 117 height 26
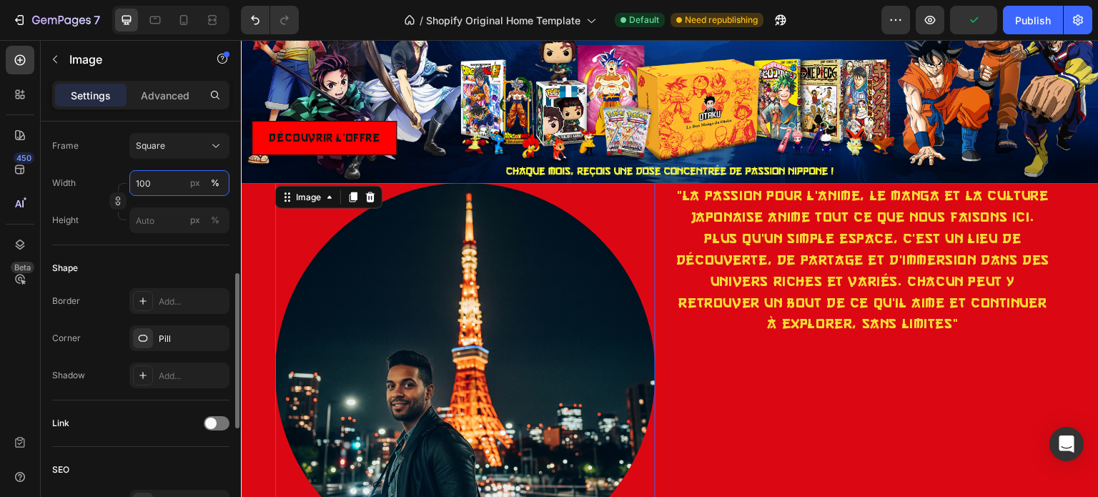
click at [162, 189] on input "100" at bounding box center [179, 183] width 100 height 26
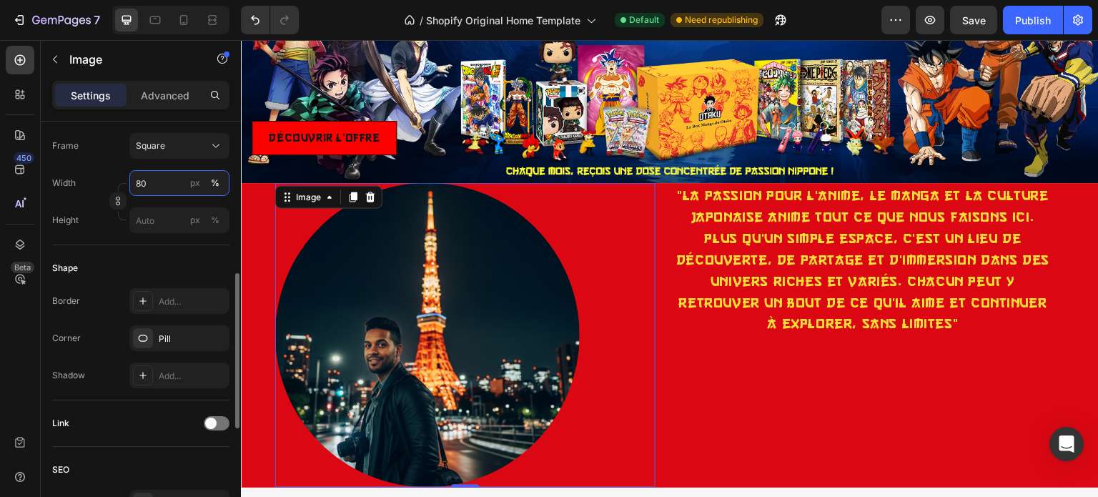
type input "80"
click at [109, 174] on div "Width 80 px %" at bounding box center [140, 183] width 177 height 26
click at [152, 152] on button "Square" at bounding box center [179, 146] width 100 height 26
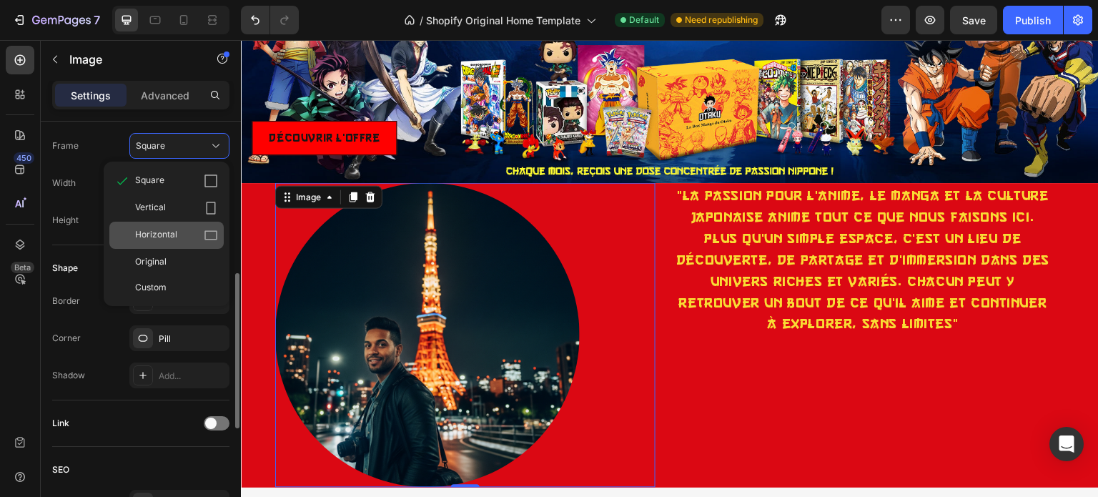
click at [206, 222] on div "Horizontal" at bounding box center [166, 235] width 114 height 27
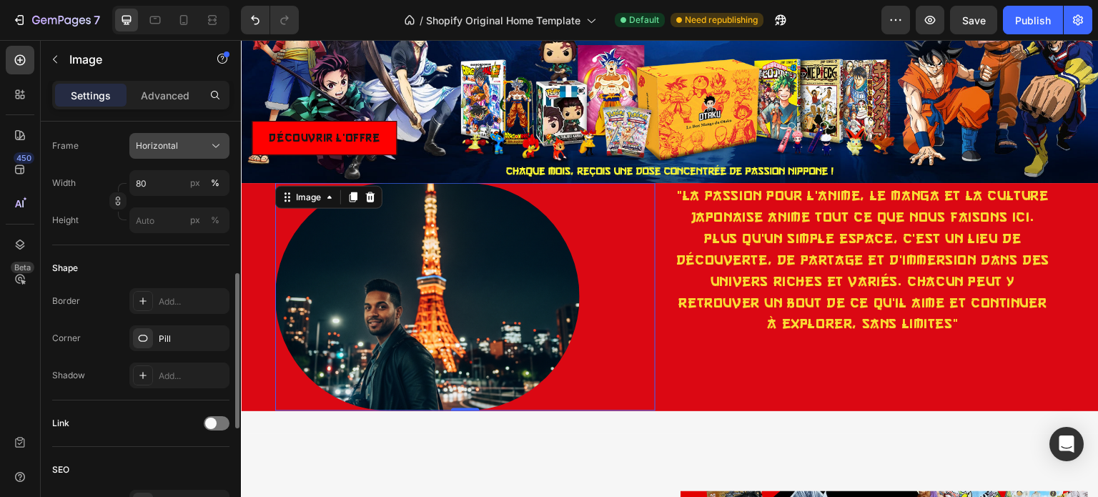
click at [188, 149] on div "Horizontal" at bounding box center [171, 145] width 70 height 13
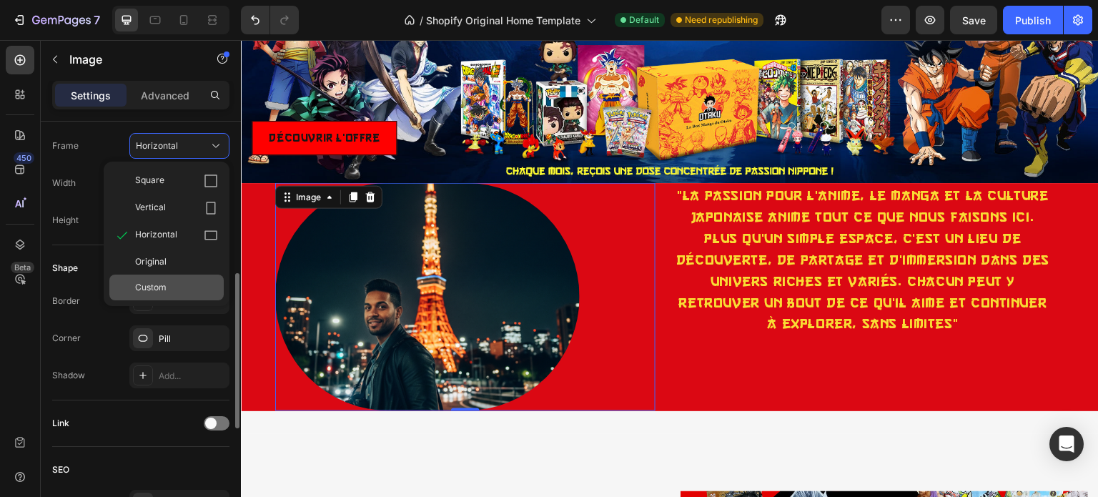
click at [178, 279] on div "Custom" at bounding box center [166, 287] width 114 height 26
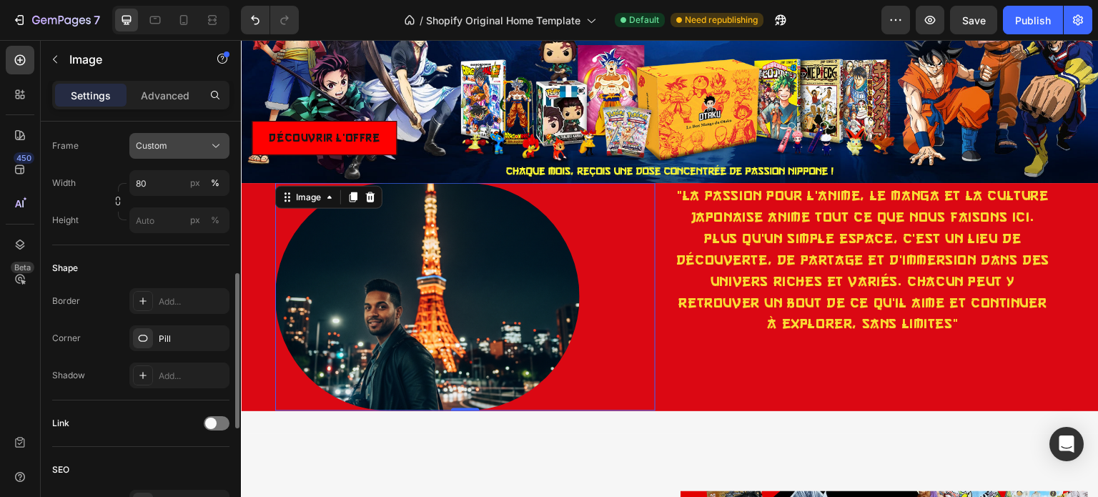
click at [180, 150] on div "Custom" at bounding box center [171, 145] width 70 height 13
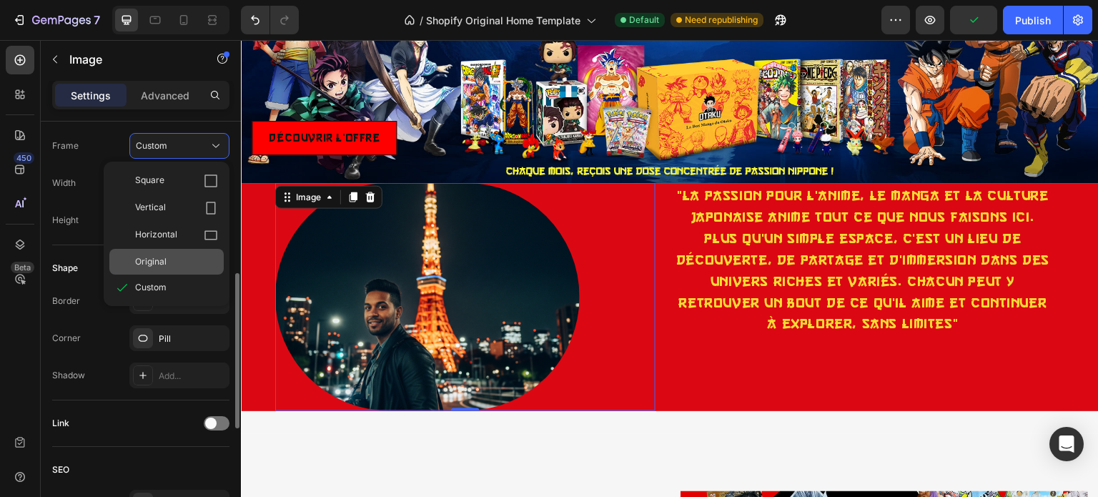
click at [170, 266] on div "Original" at bounding box center [176, 261] width 83 height 13
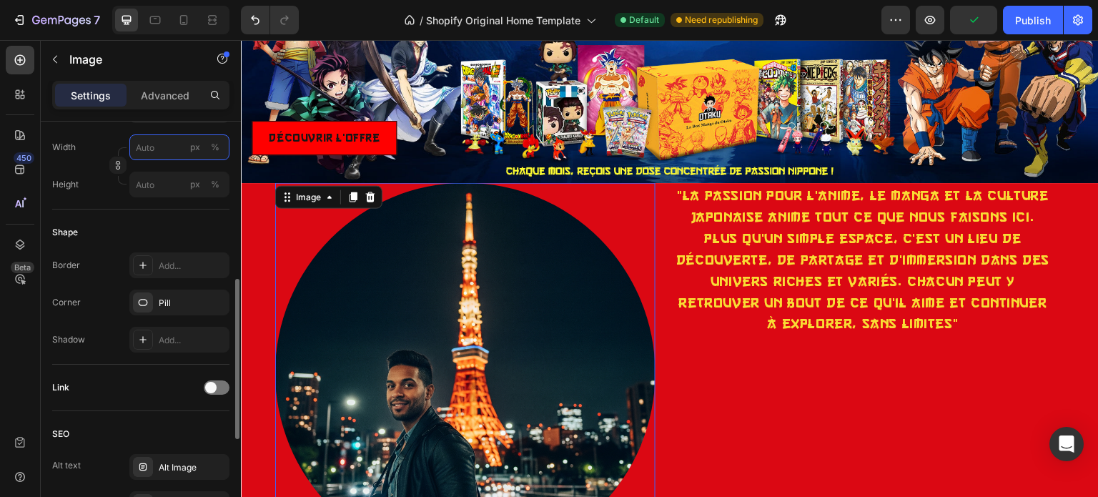
click at [181, 151] on input "px %" at bounding box center [179, 147] width 100 height 26
click at [183, 218] on div "Shape Border Add... Corner Pill Shadow Add..." at bounding box center [140, 286] width 177 height 155
click at [152, 151] on input "px %" at bounding box center [179, 147] width 100 height 26
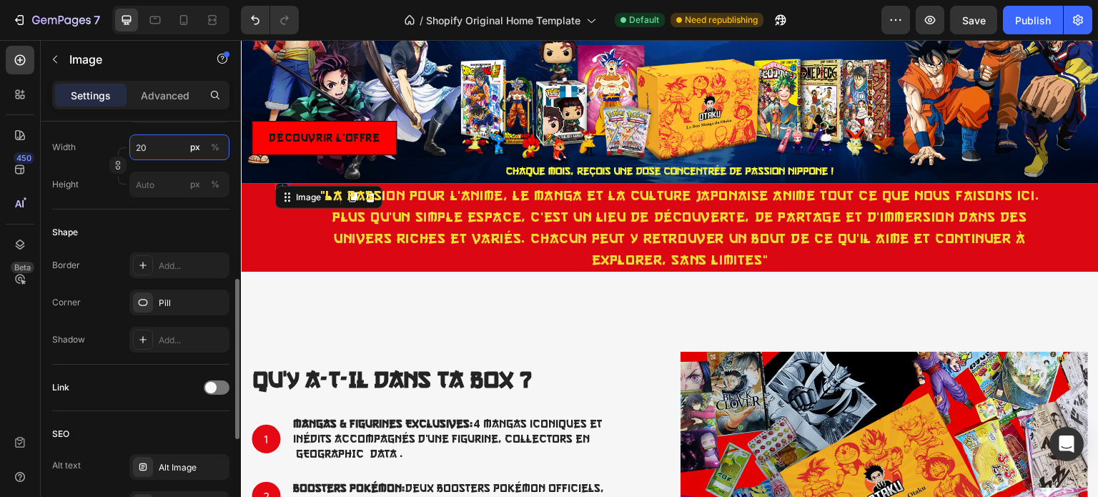
type input "2"
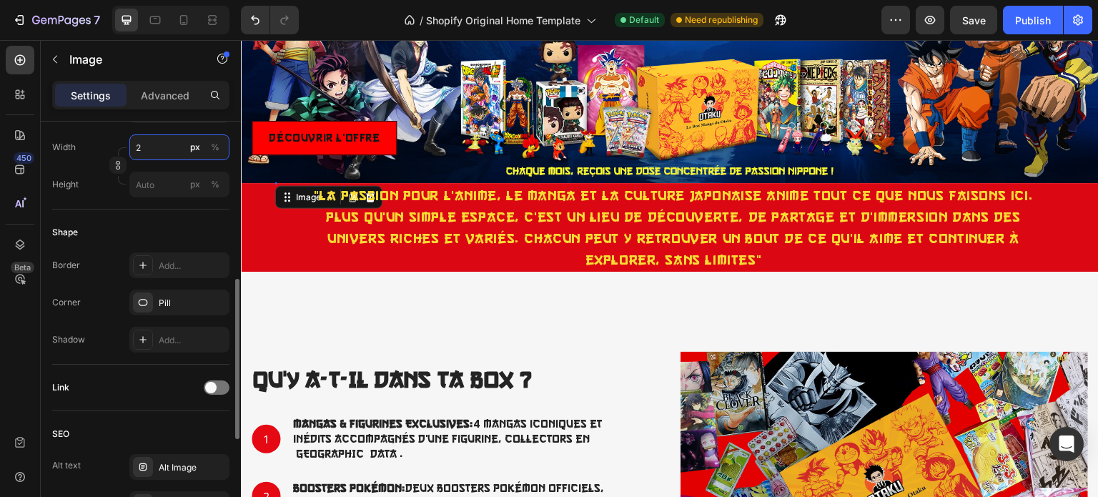
click at [166, 143] on input "2" at bounding box center [179, 147] width 100 height 26
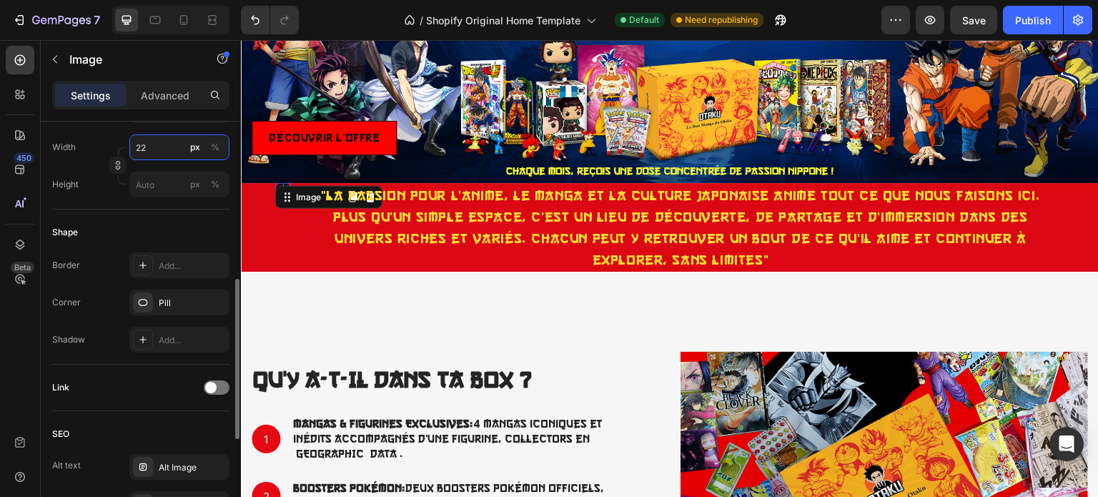
type input "2"
type input "1"
type input "180"
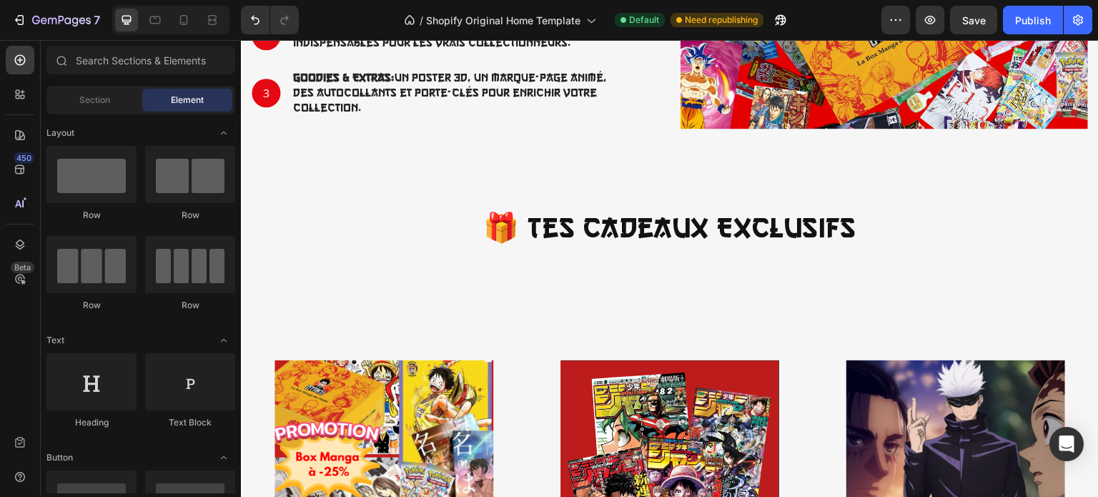
scroll to position [0, 0]
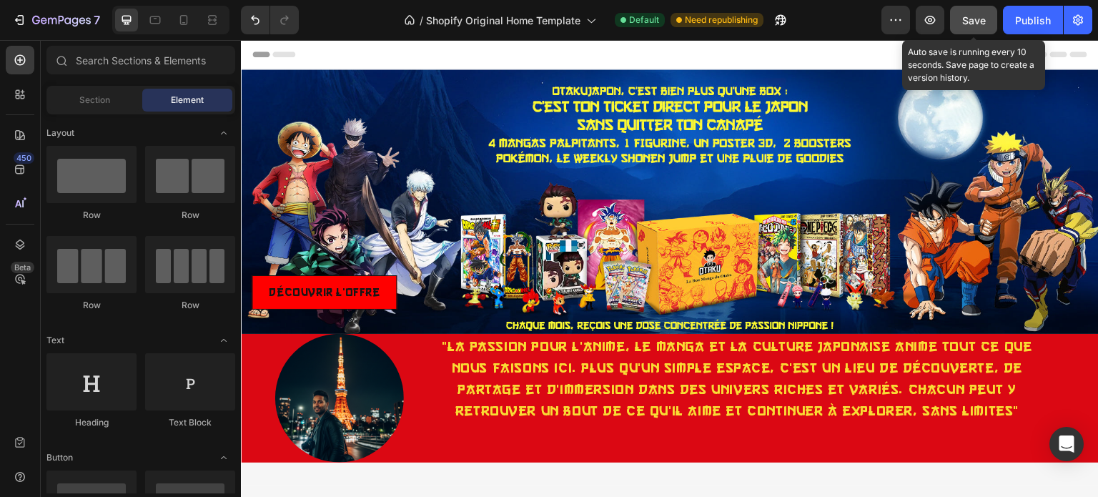
click at [965, 21] on span "Save" at bounding box center [974, 20] width 24 height 12
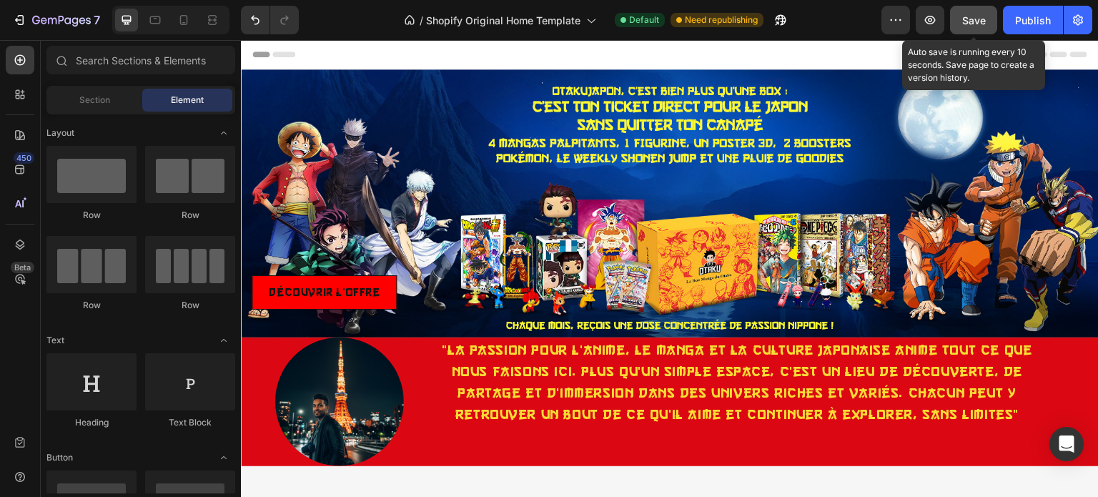
click at [981, 15] on span "Save" at bounding box center [974, 20] width 24 height 12
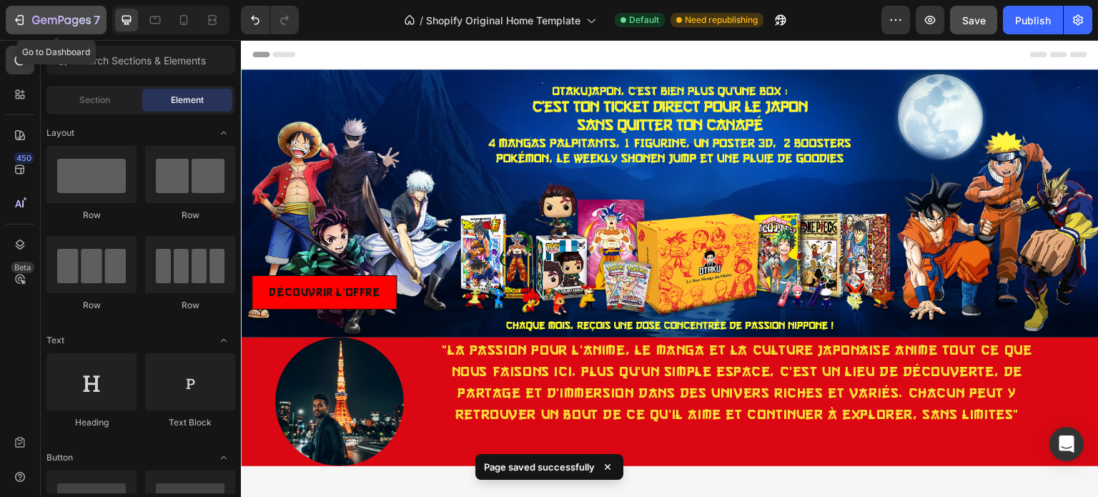
click at [21, 24] on icon "button" at bounding box center [19, 20] width 14 height 14
